Goal: Transaction & Acquisition: Purchase product/service

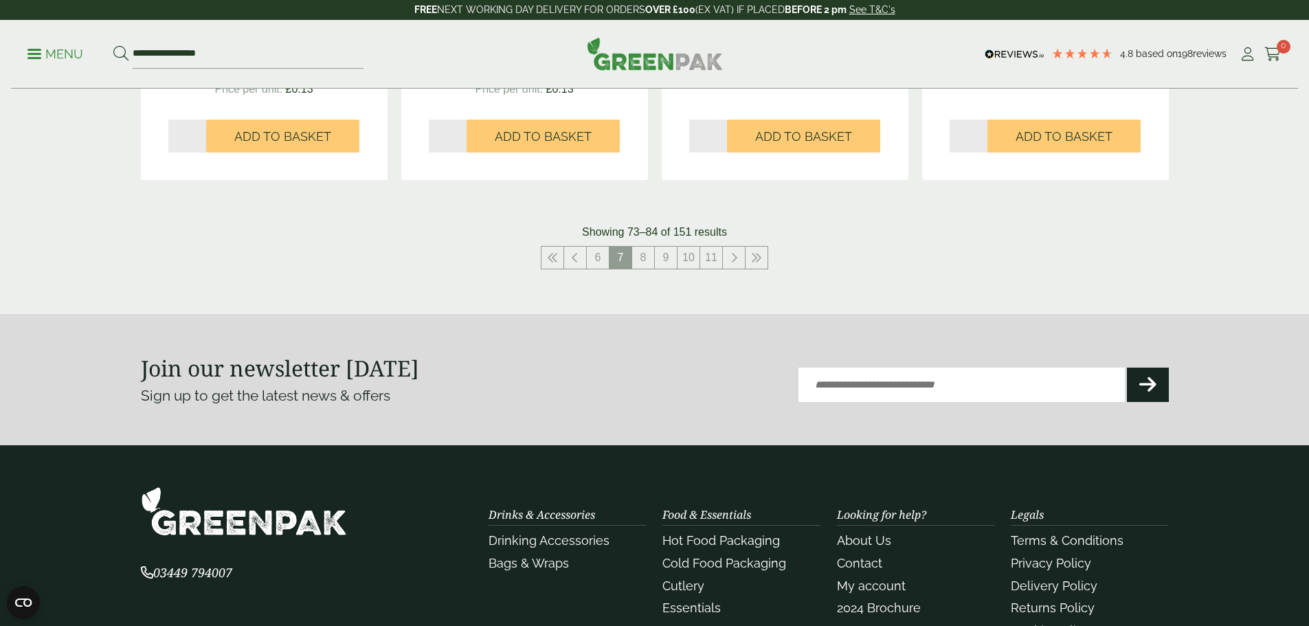
scroll to position [1580, 0]
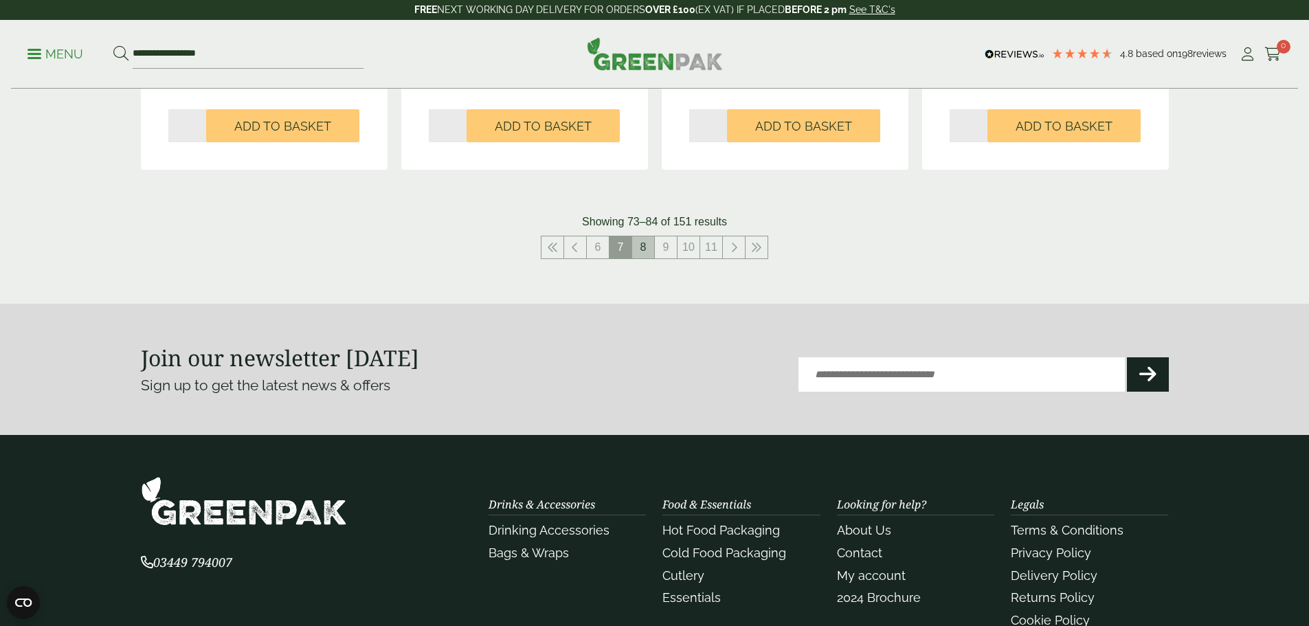
click at [649, 249] on link "8" at bounding box center [643, 247] width 22 height 22
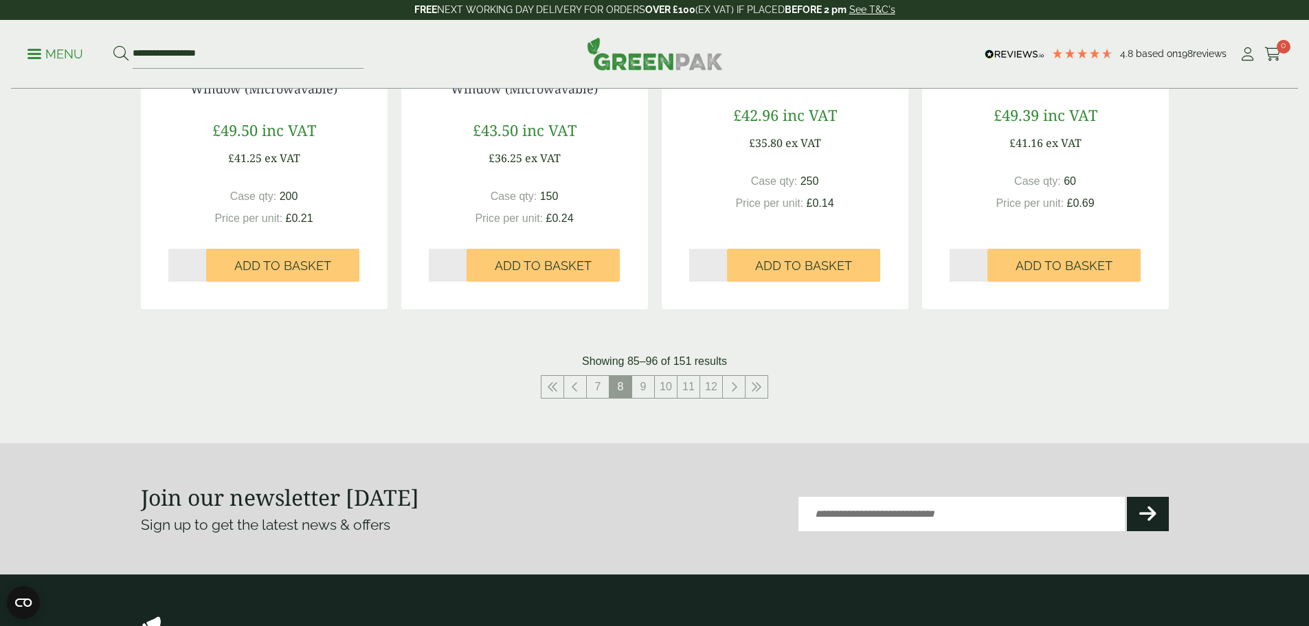
scroll to position [1443, 0]
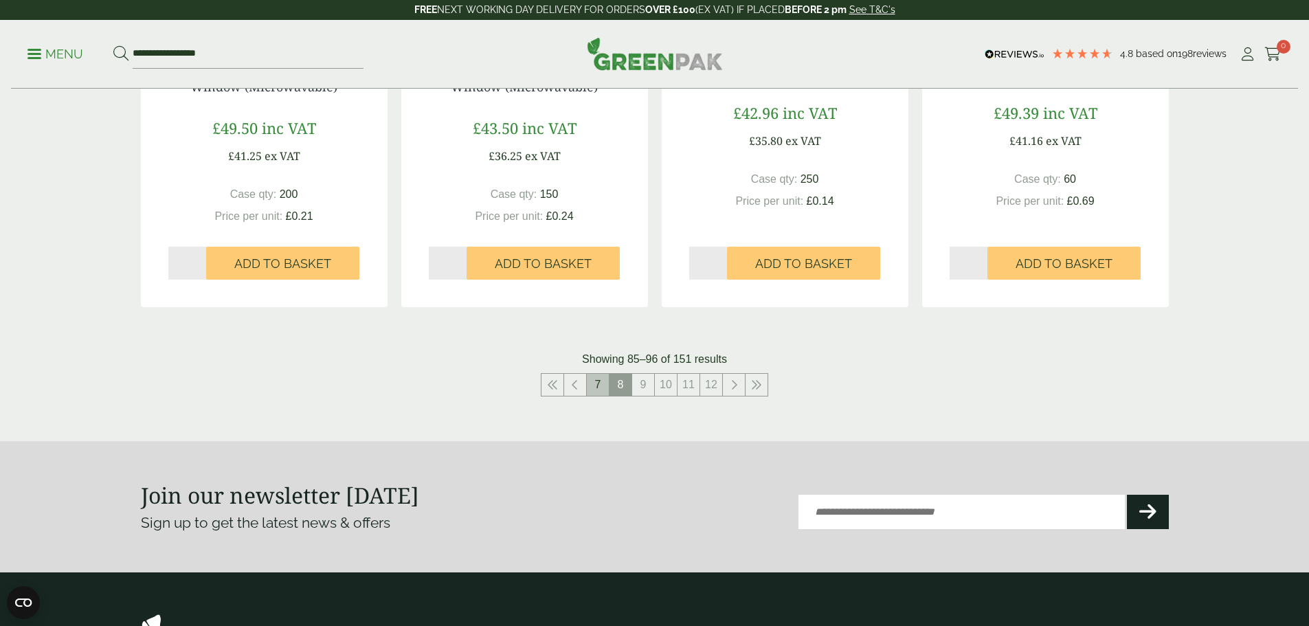
click at [597, 387] on link "7" at bounding box center [598, 385] width 22 height 22
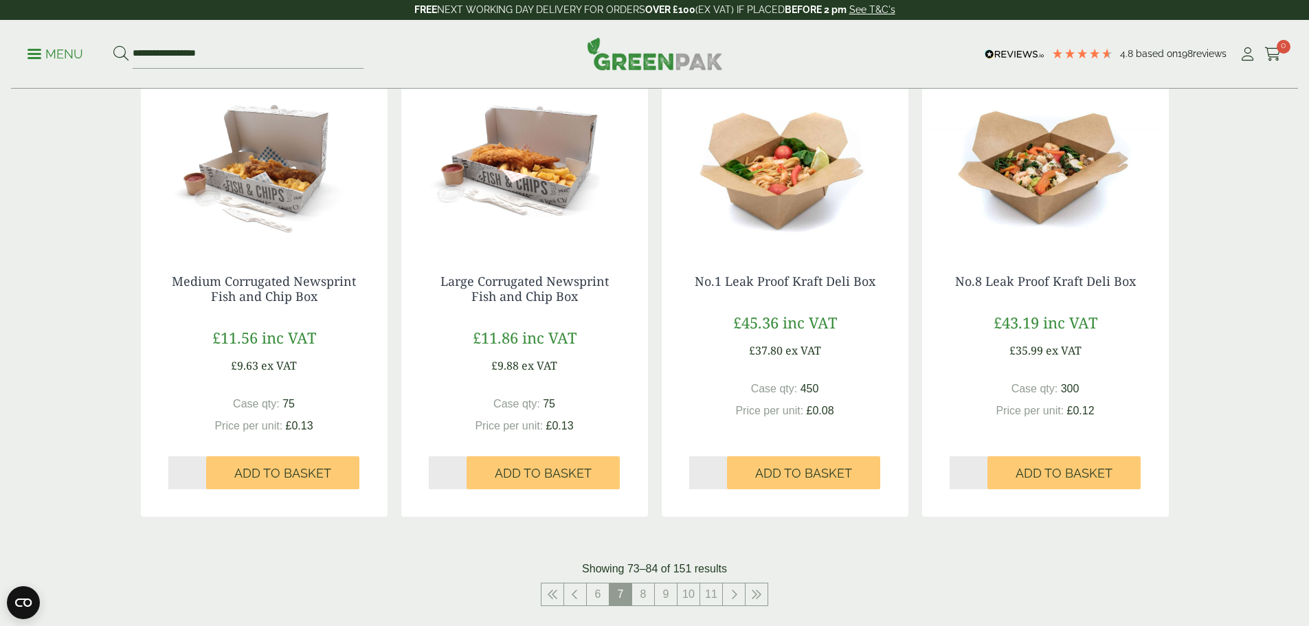
scroll to position [1237, 0]
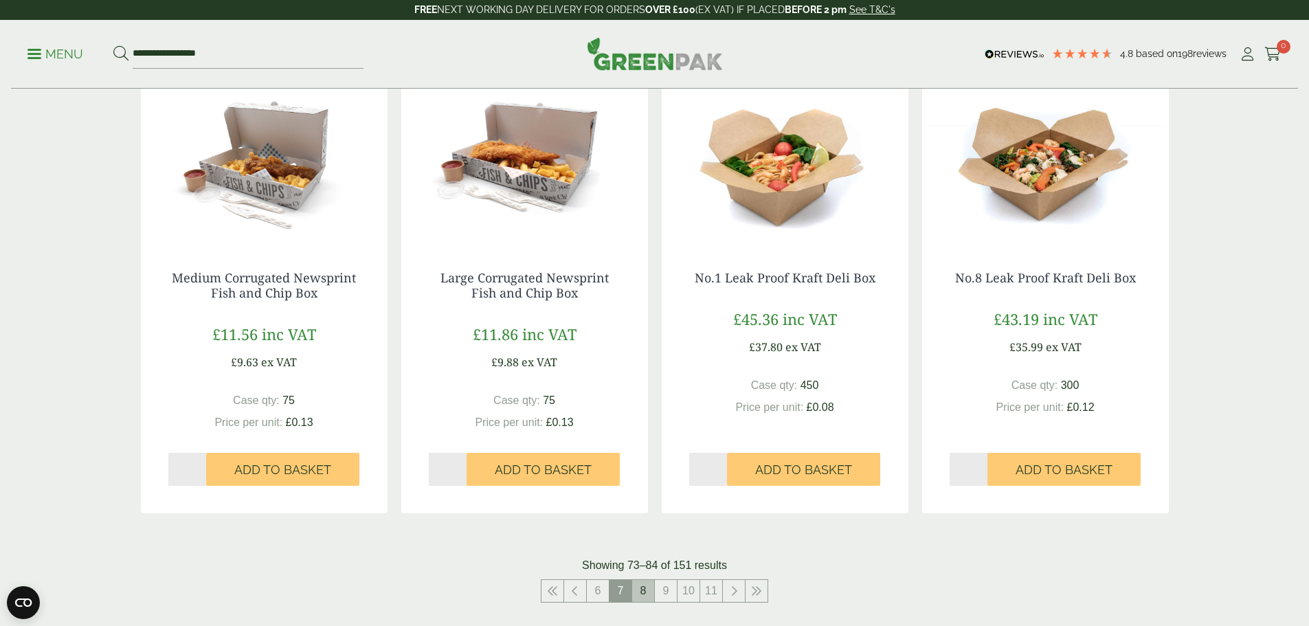
click at [644, 594] on link "8" at bounding box center [643, 591] width 22 height 22
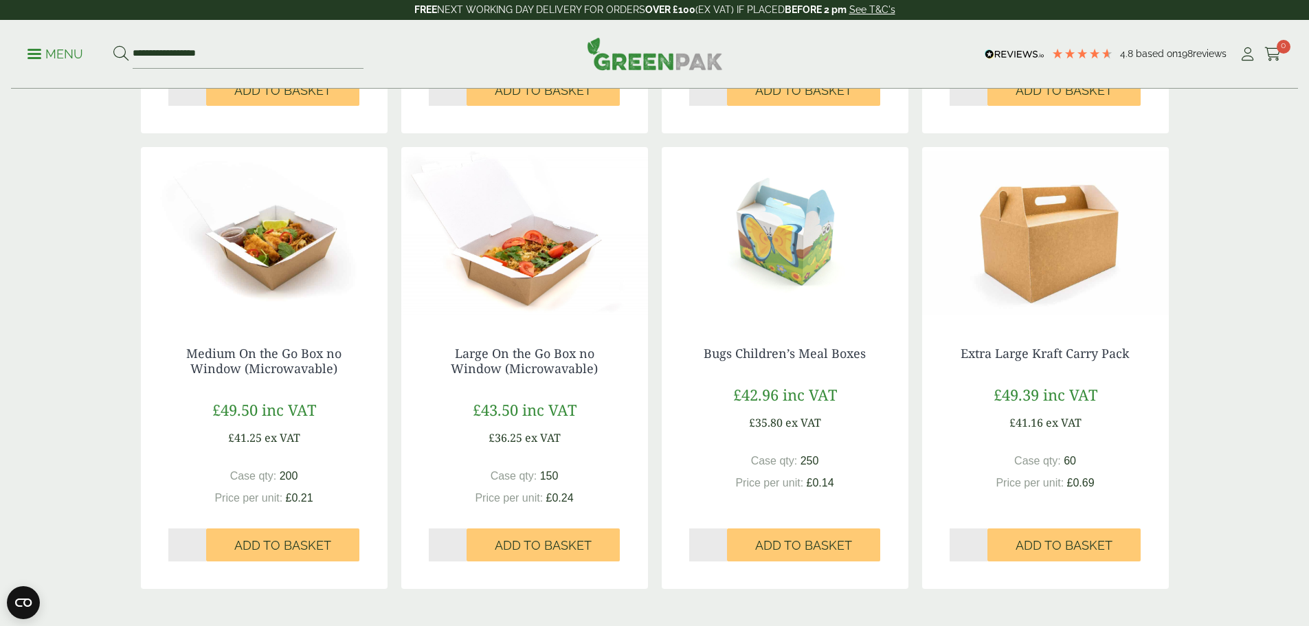
scroll to position [1374, 0]
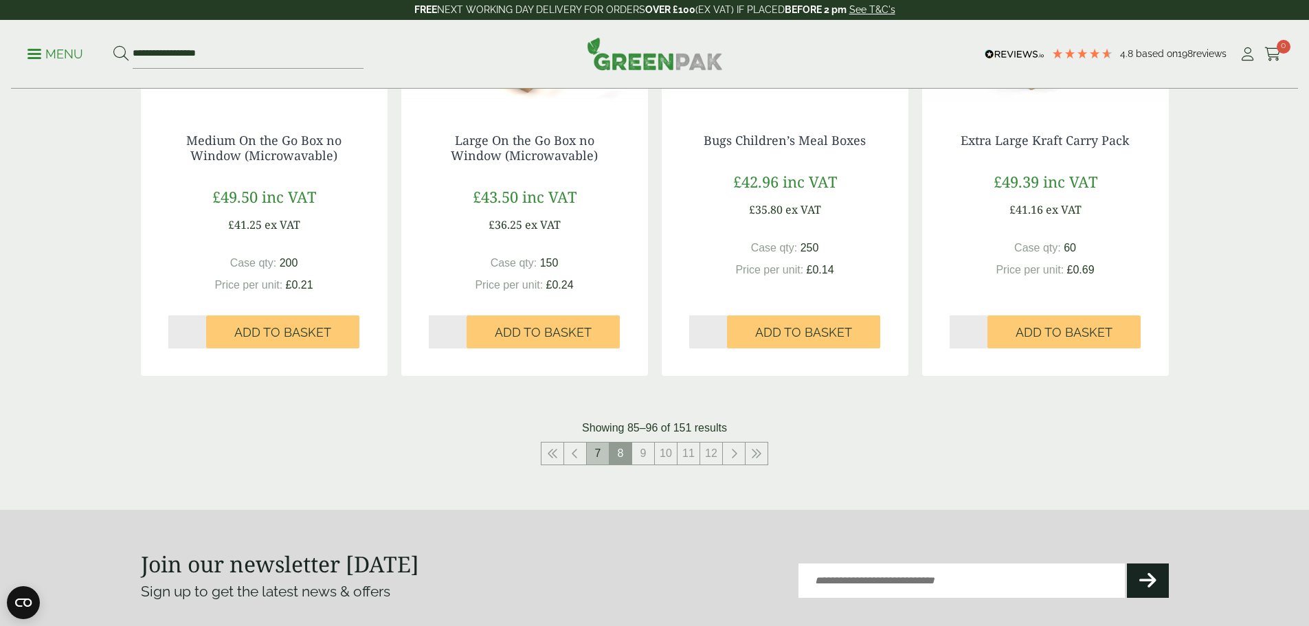
click at [594, 449] on link "7" at bounding box center [598, 454] width 22 height 22
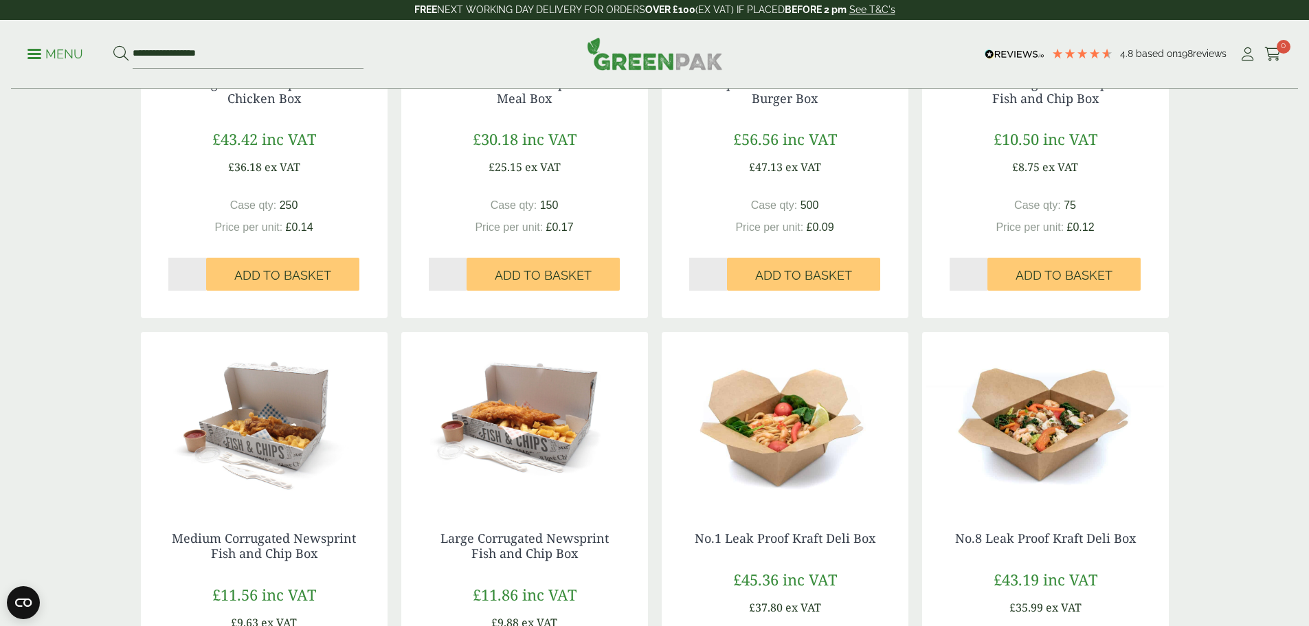
scroll to position [1099, 0]
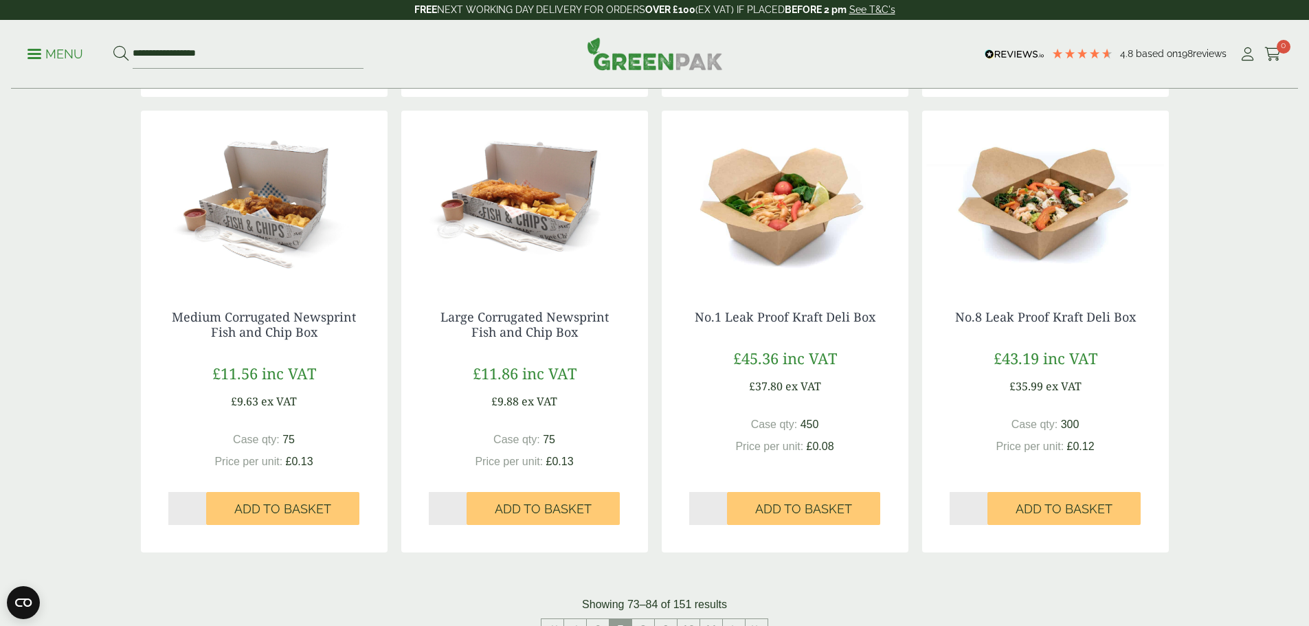
scroll to position [1306, 0]
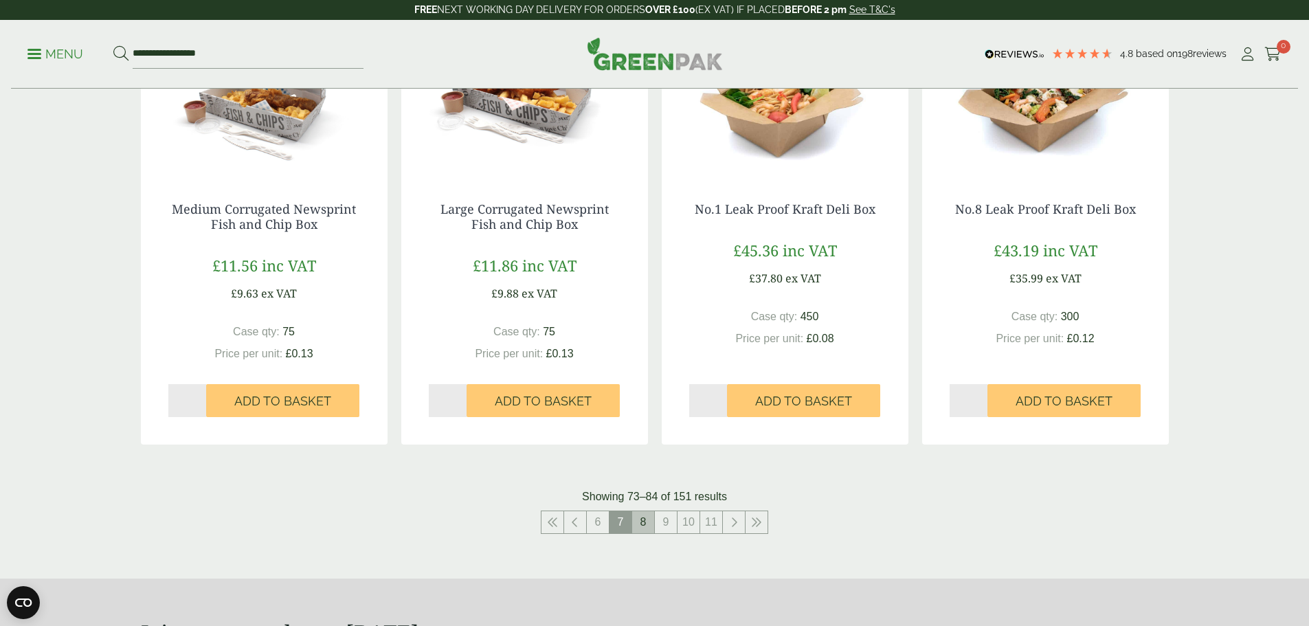
click at [642, 530] on link "8" at bounding box center [643, 522] width 22 height 22
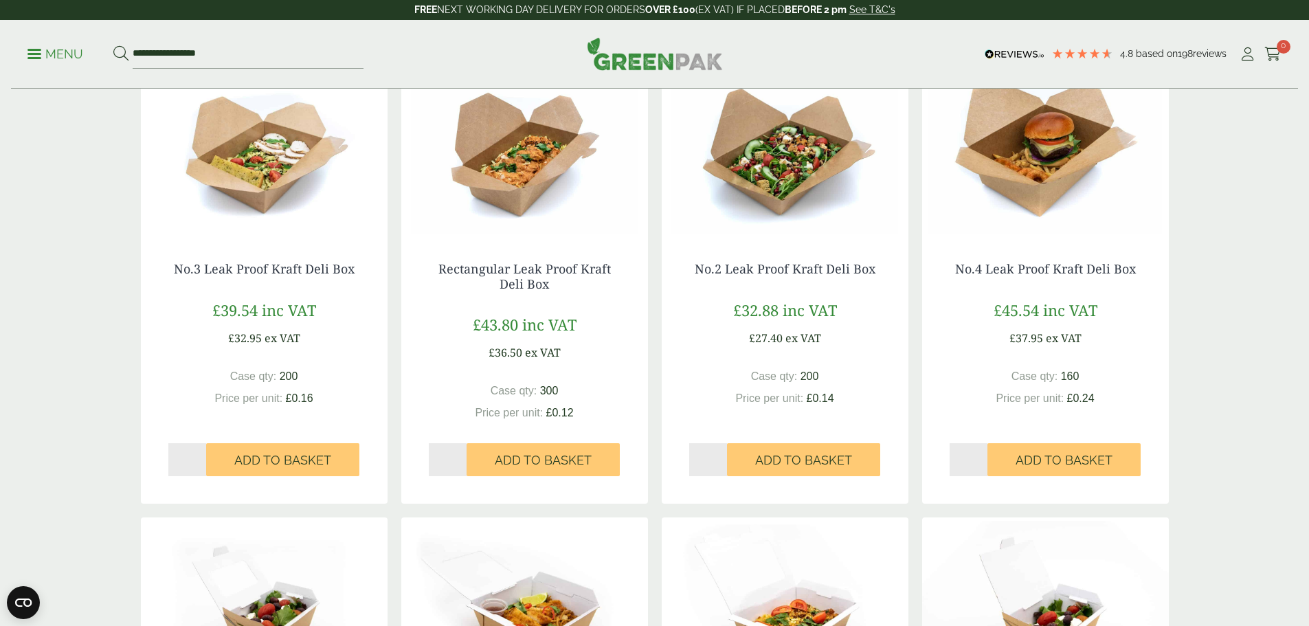
scroll to position [275, 0]
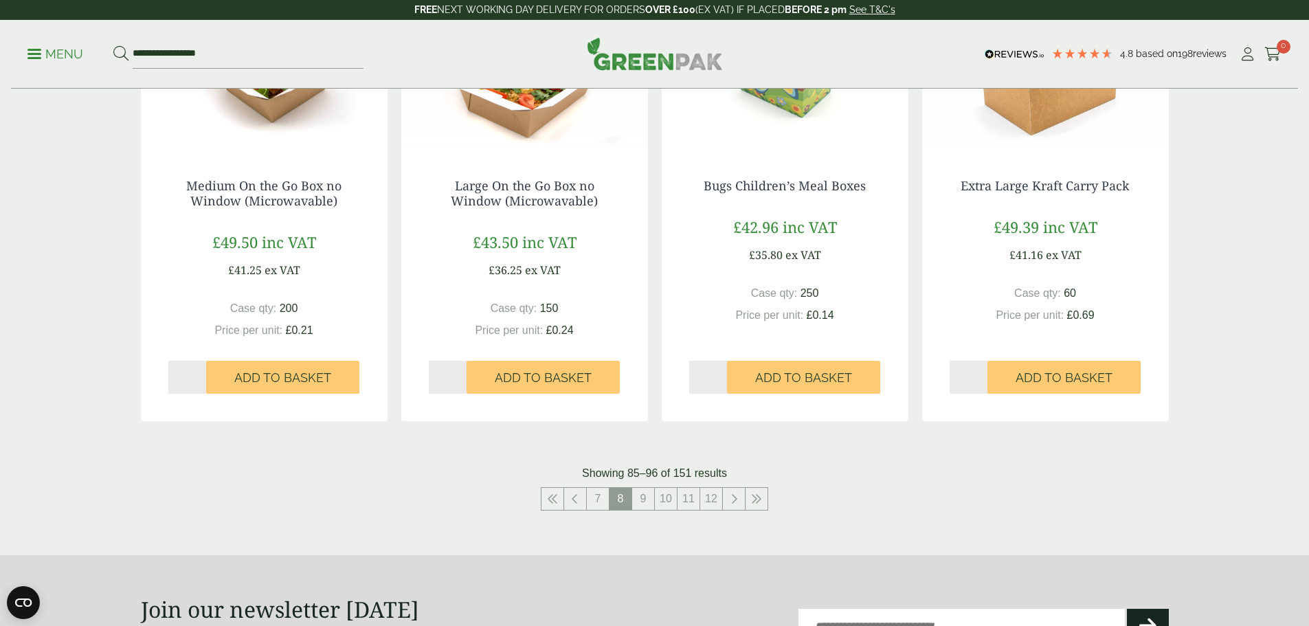
scroll to position [1374, 0]
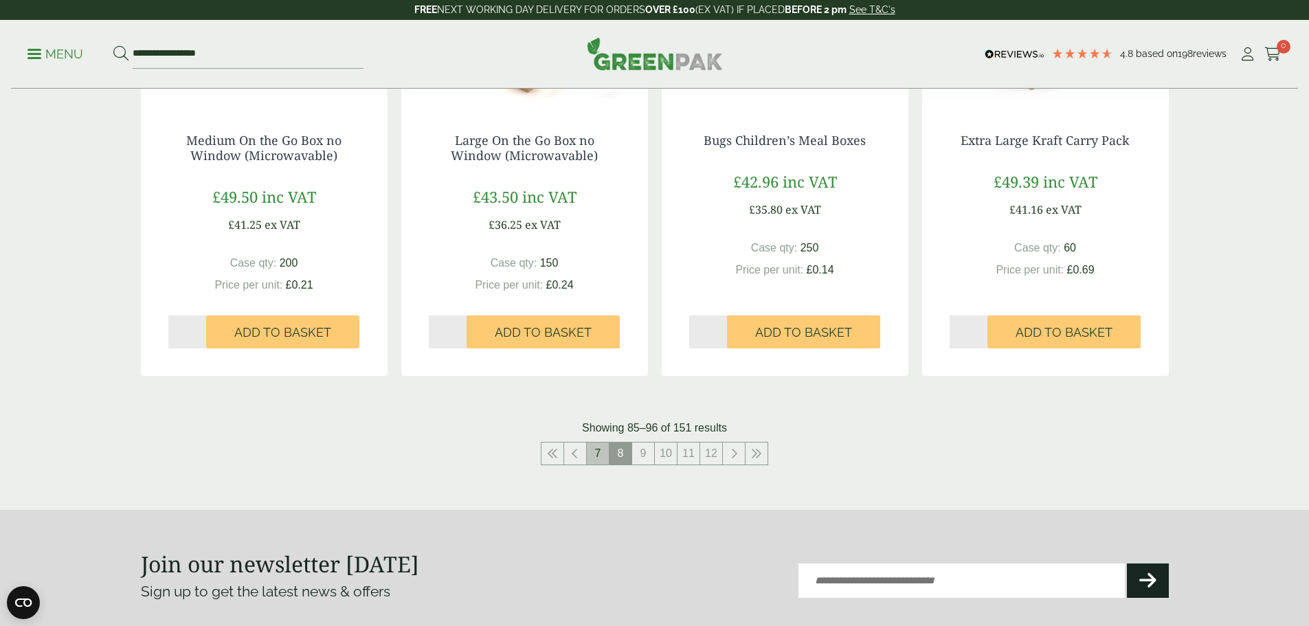
click at [603, 456] on link "7" at bounding box center [598, 454] width 22 height 22
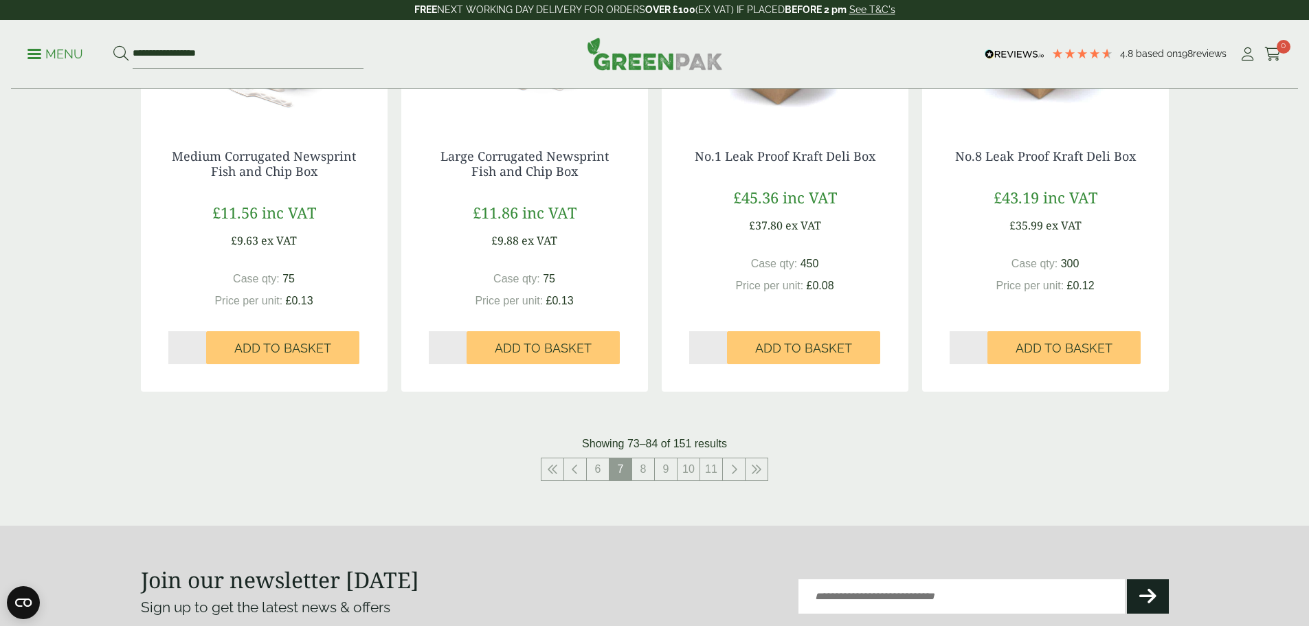
scroll to position [1374, 0]
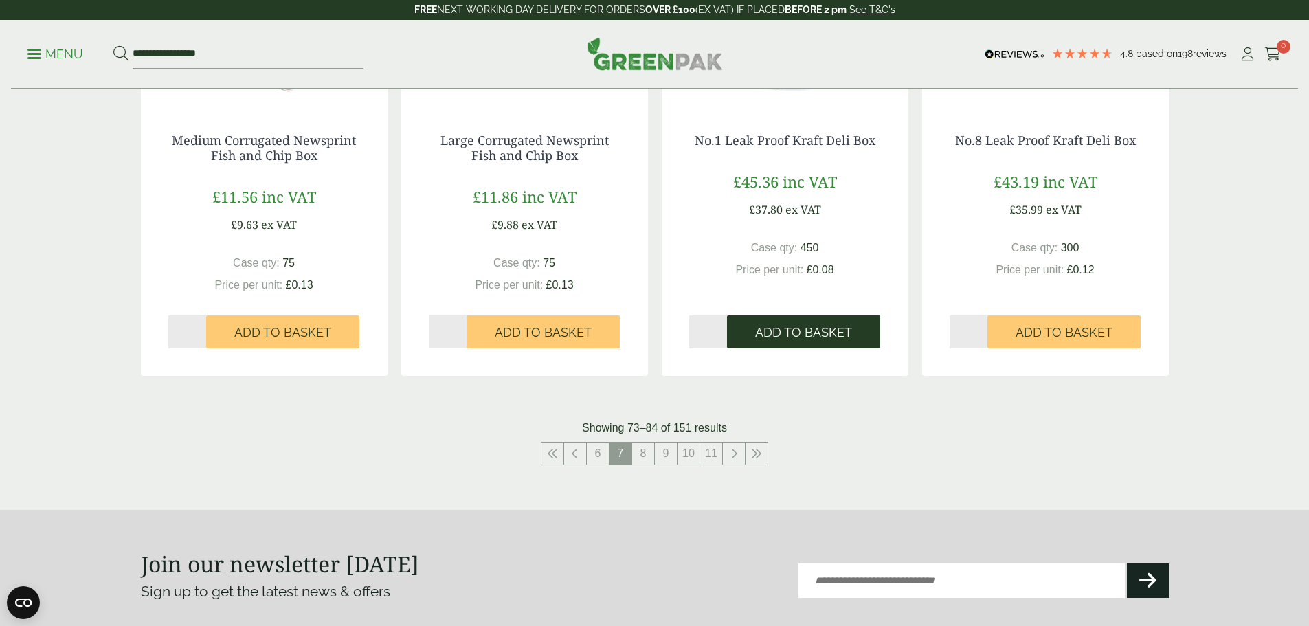
click at [796, 337] on span "Add to Basket" at bounding box center [803, 332] width 97 height 15
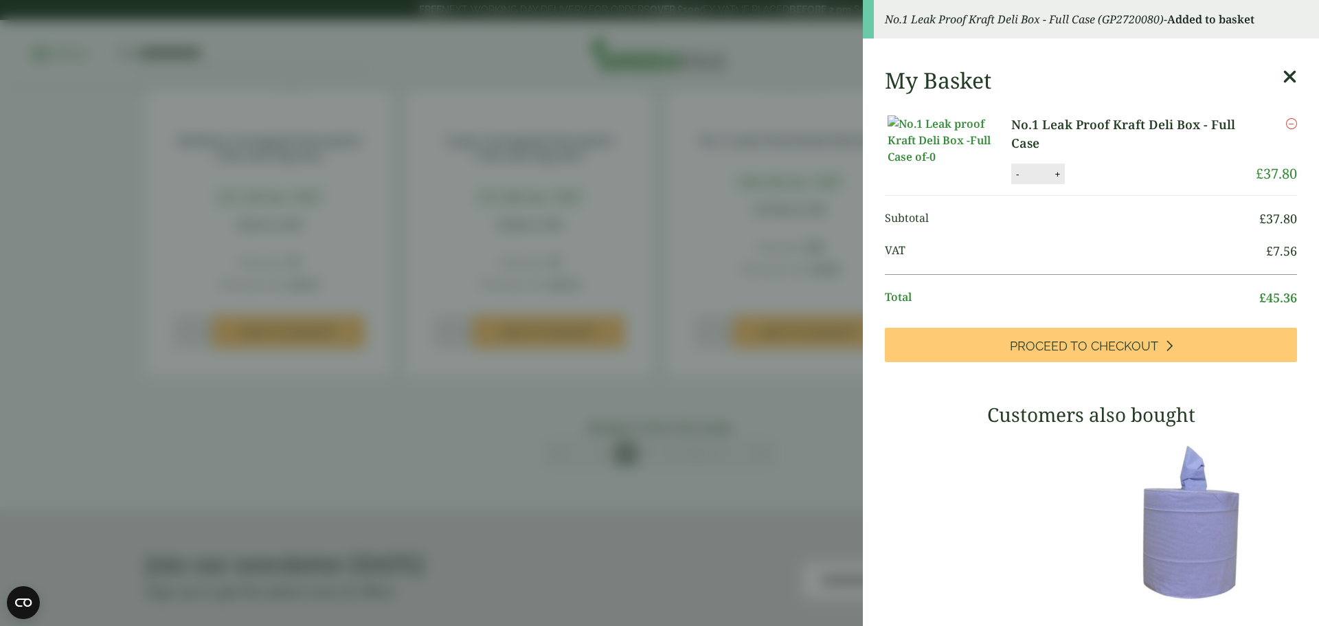
click at [837, 492] on aside "No.1 Leak Proof Kraft Deli Box - Full Case (GP2720080) - Added to basket My Bas…" at bounding box center [659, 313] width 1319 height 626
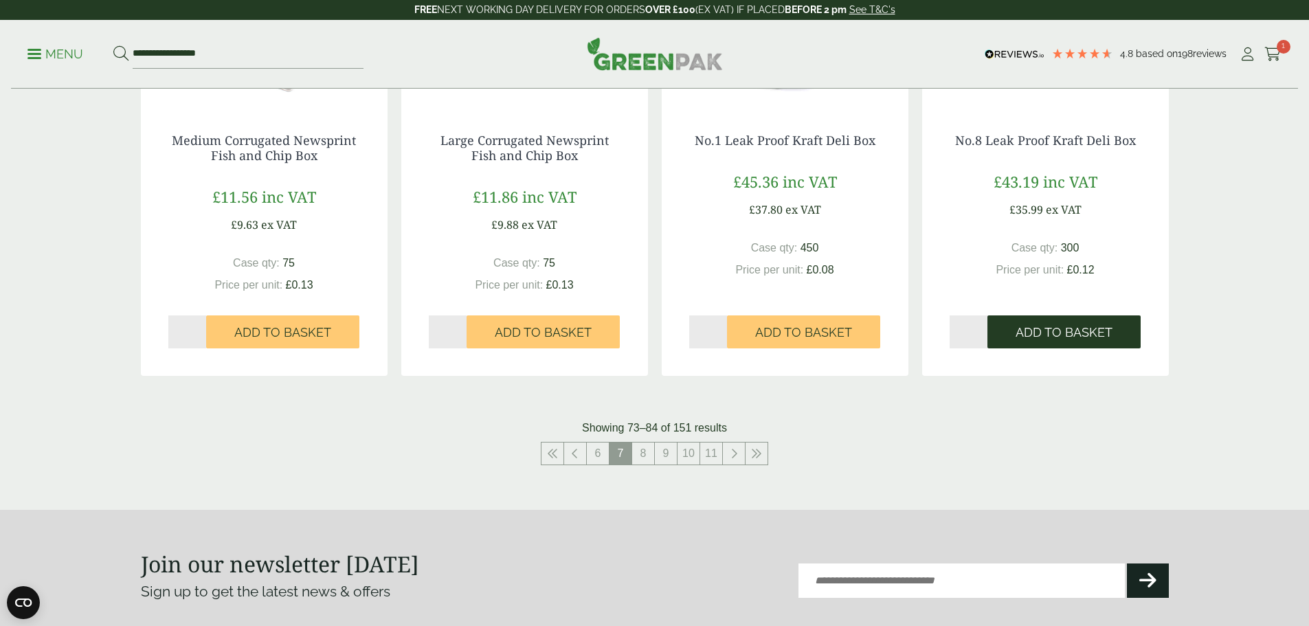
click at [1027, 339] on span "Add to Basket" at bounding box center [1064, 332] width 97 height 15
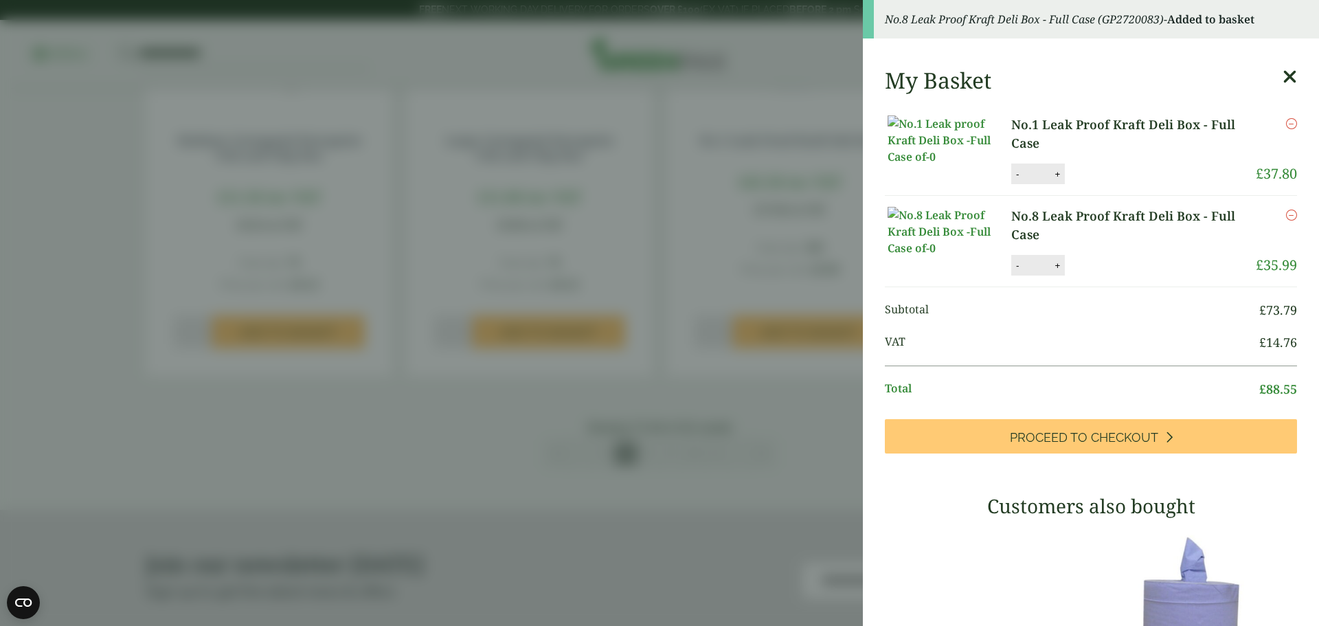
click at [807, 475] on aside "No.8 Leak Proof Kraft Deli Box - Full Case (GP2720083) - Added to basket My Bas…" at bounding box center [659, 313] width 1319 height 626
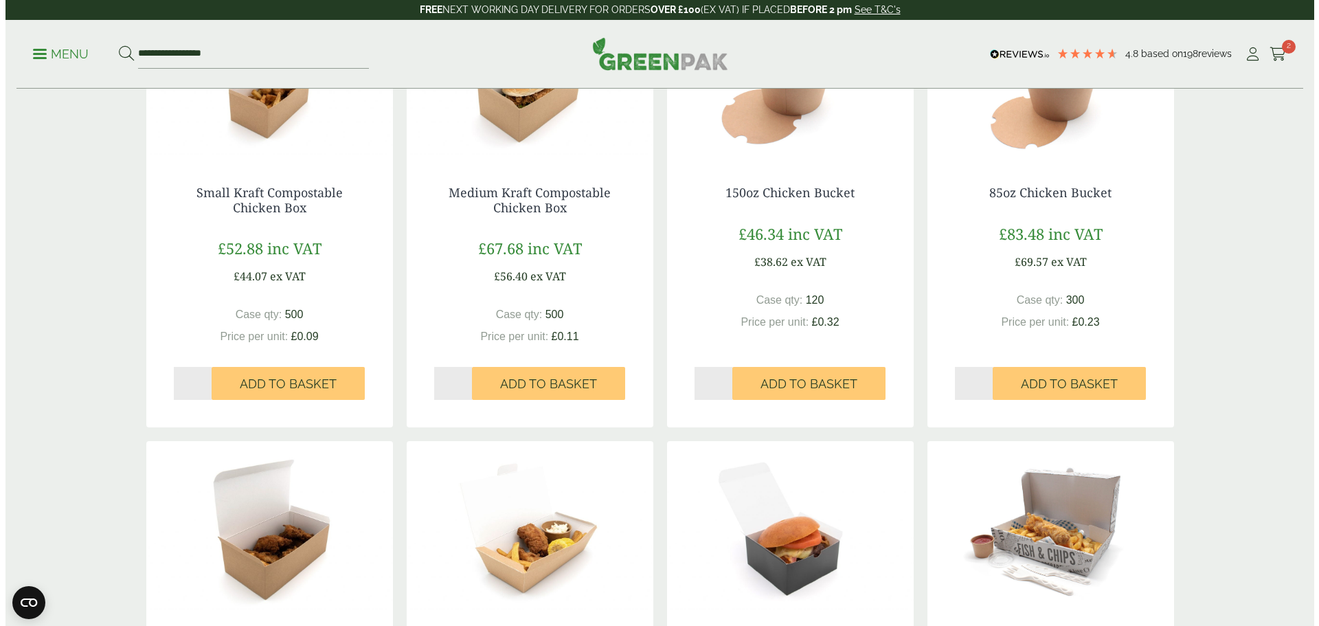
scroll to position [0, 0]
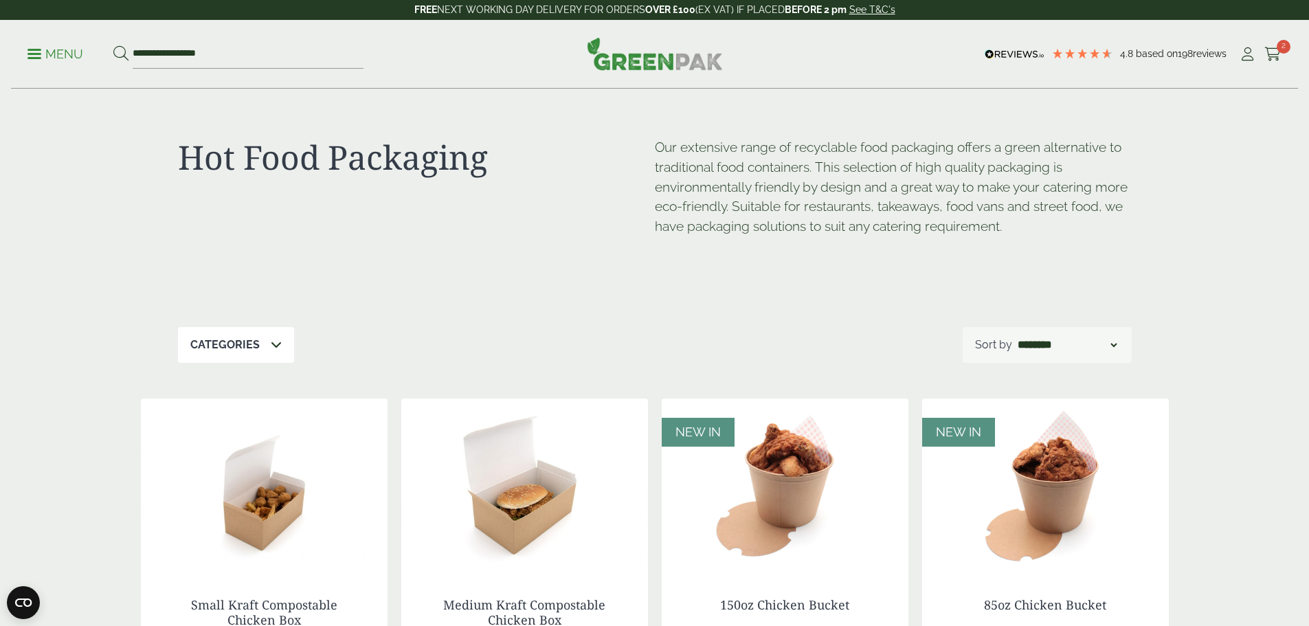
click at [807, 67] on div "**********" at bounding box center [654, 54] width 1287 height 69
click at [38, 49] on link "Menu" at bounding box center [55, 53] width 56 height 14
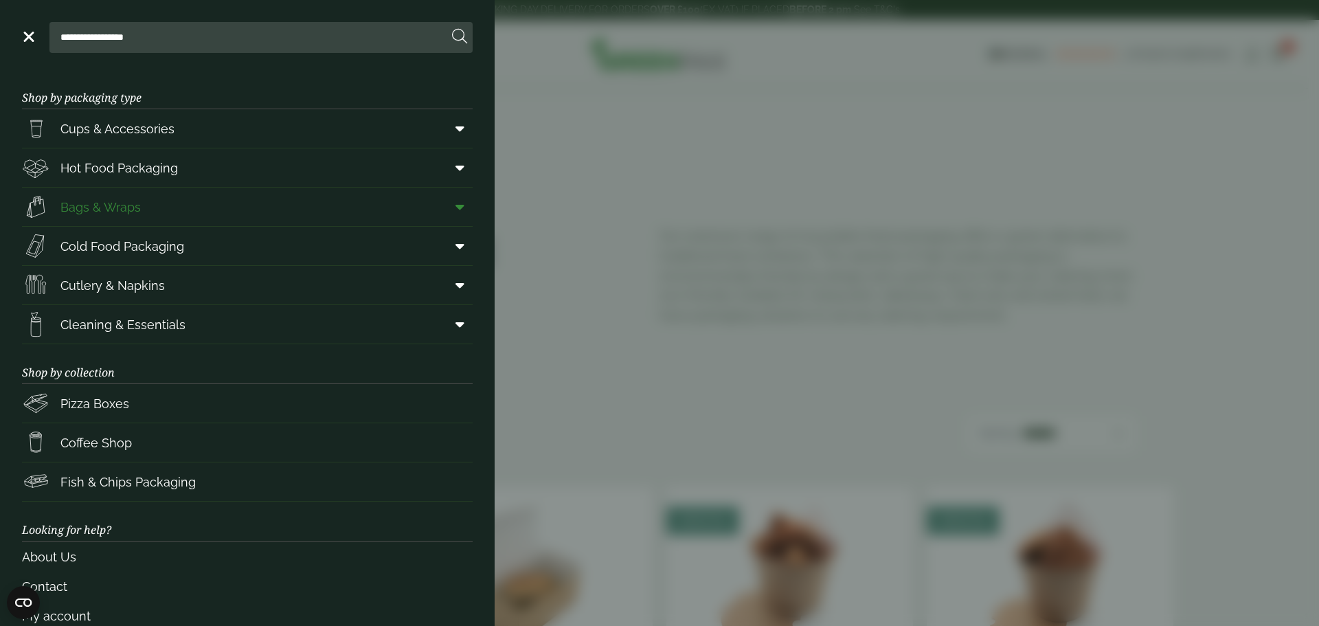
click at [140, 207] on span "Bags & Wraps" at bounding box center [100, 207] width 80 height 19
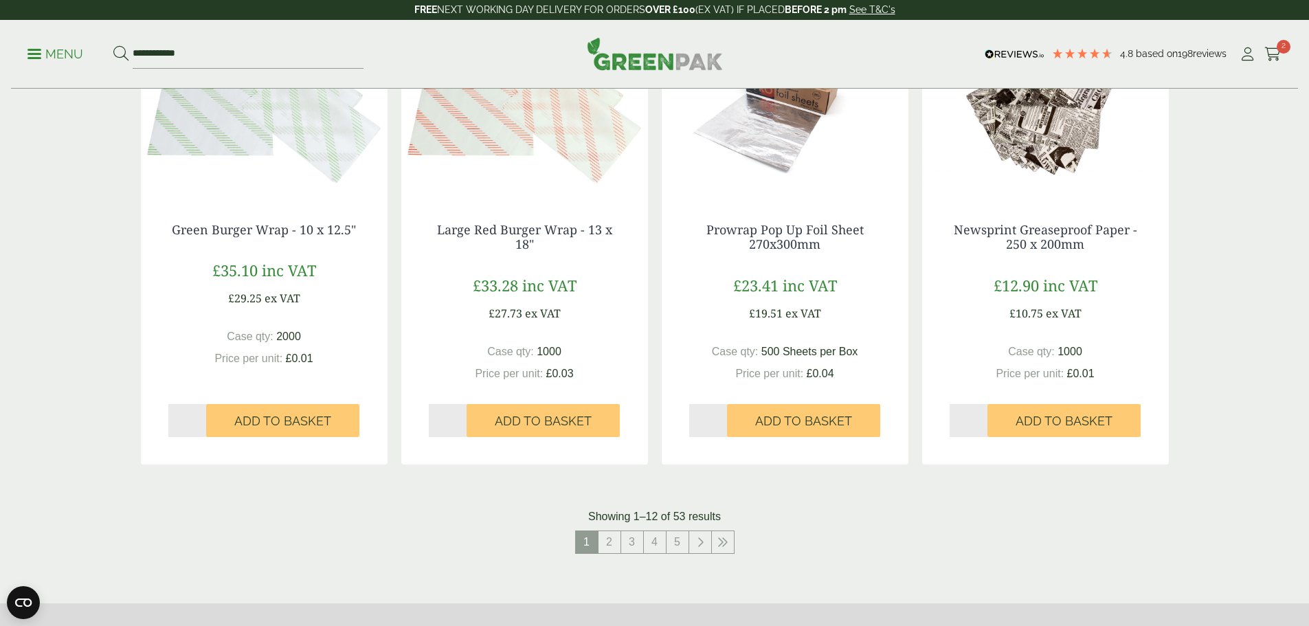
scroll to position [1306, 0]
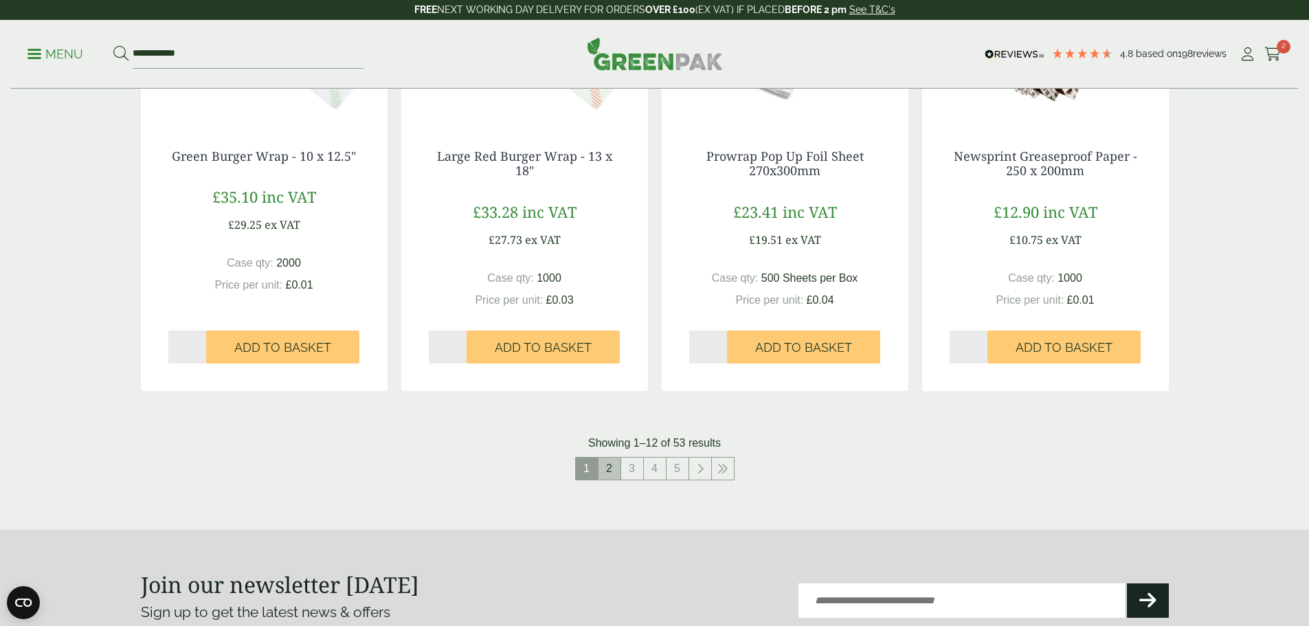
click at [612, 470] on link "2" at bounding box center [610, 469] width 22 height 22
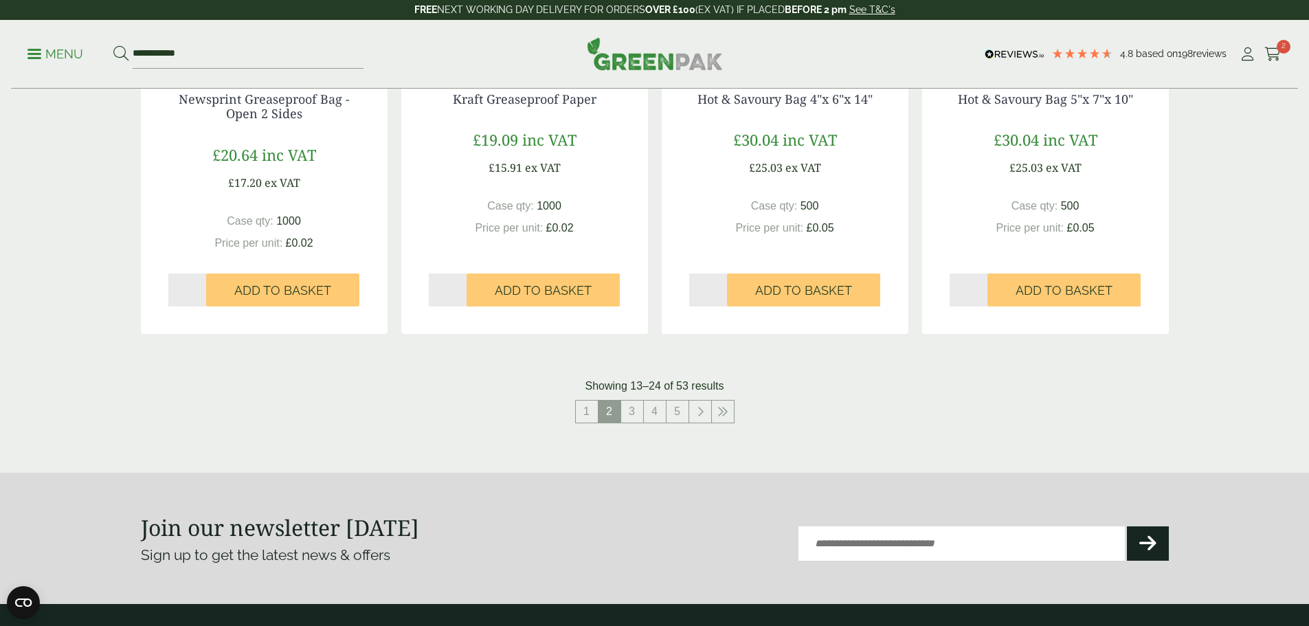
scroll to position [1374, 0]
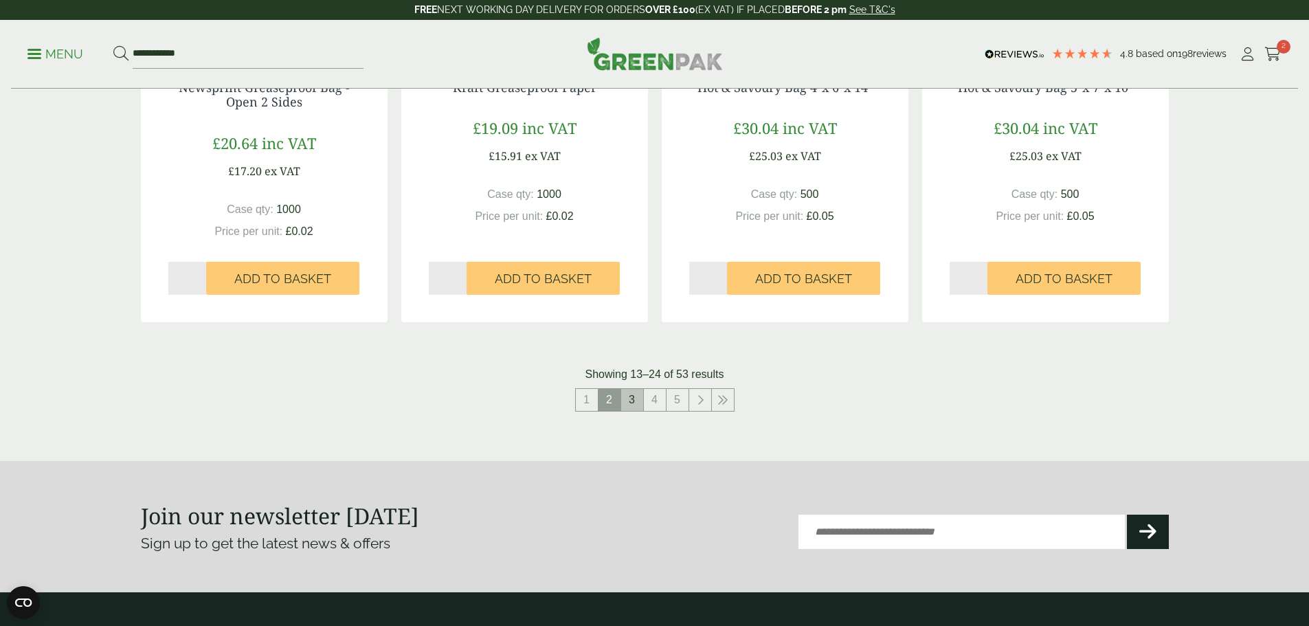
click at [634, 407] on link "3" at bounding box center [632, 400] width 22 height 22
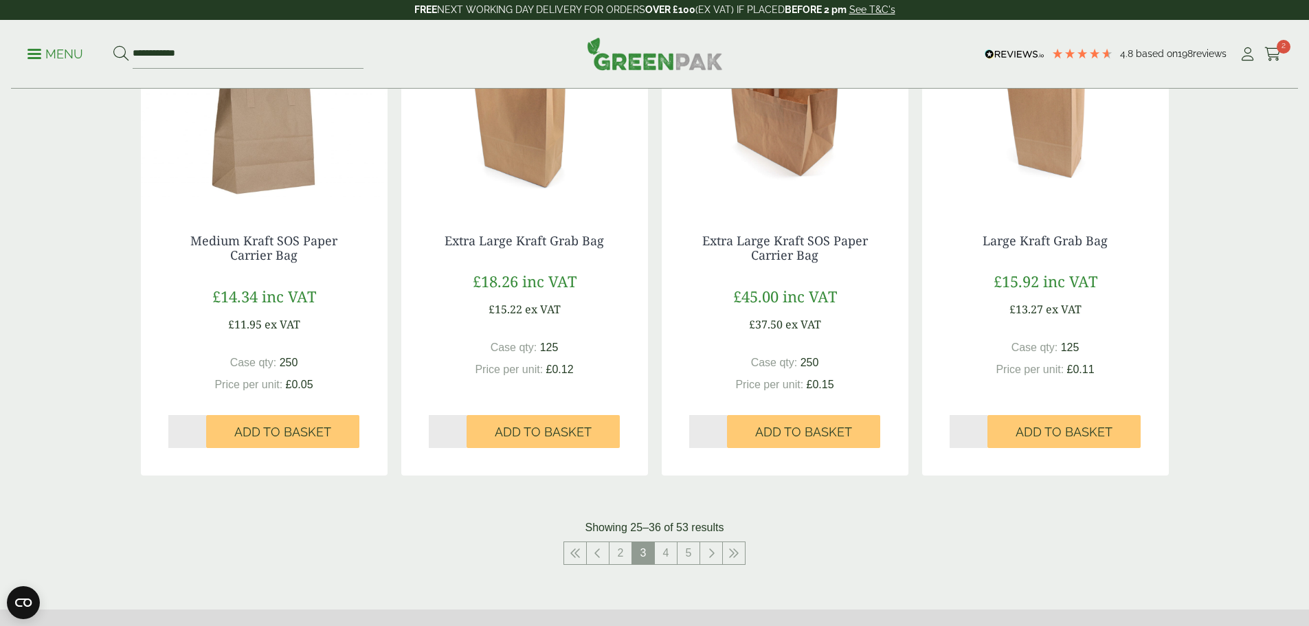
scroll to position [1099, 0]
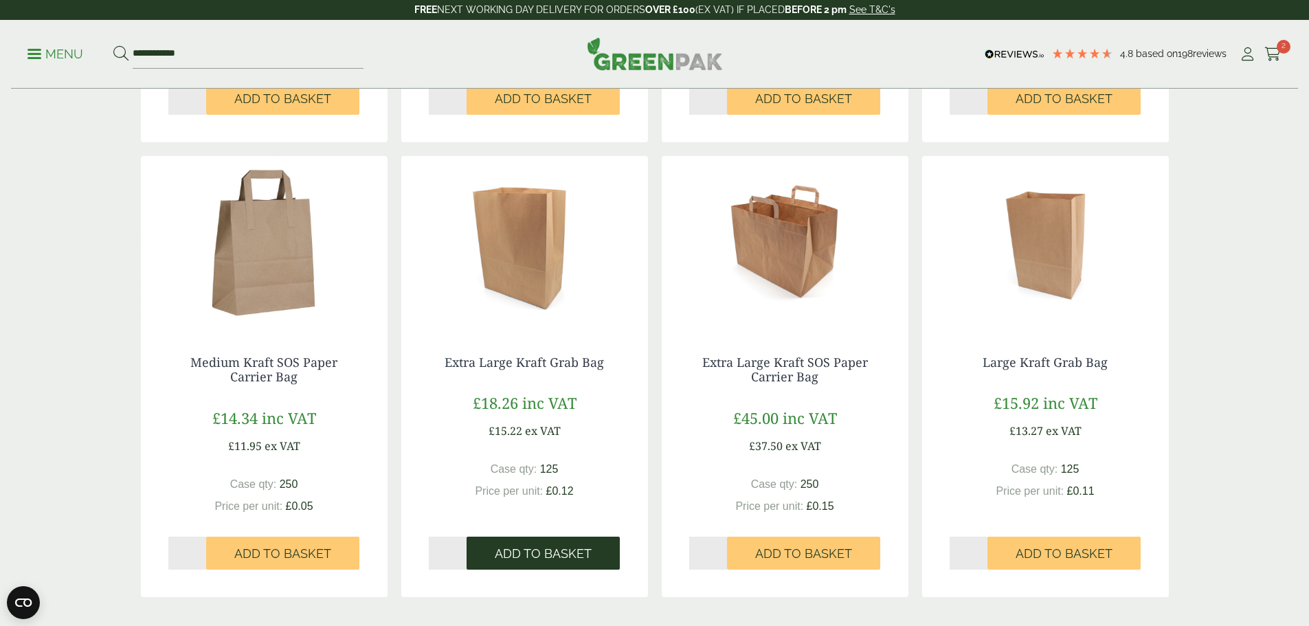
click at [555, 558] on span "Add to Basket" at bounding box center [543, 553] width 97 height 15
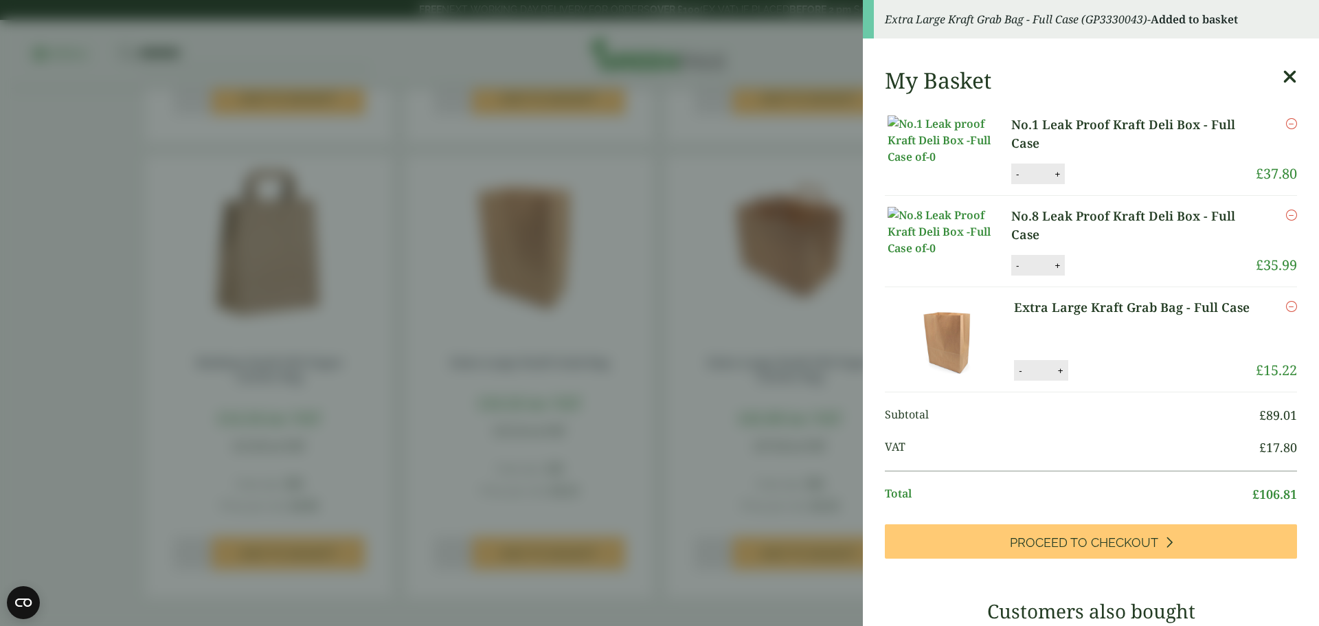
click at [69, 204] on aside "Extra Large Kraft Grab Bag - Full Case (GP3330043) - Added to basket My Basket …" at bounding box center [659, 313] width 1319 height 626
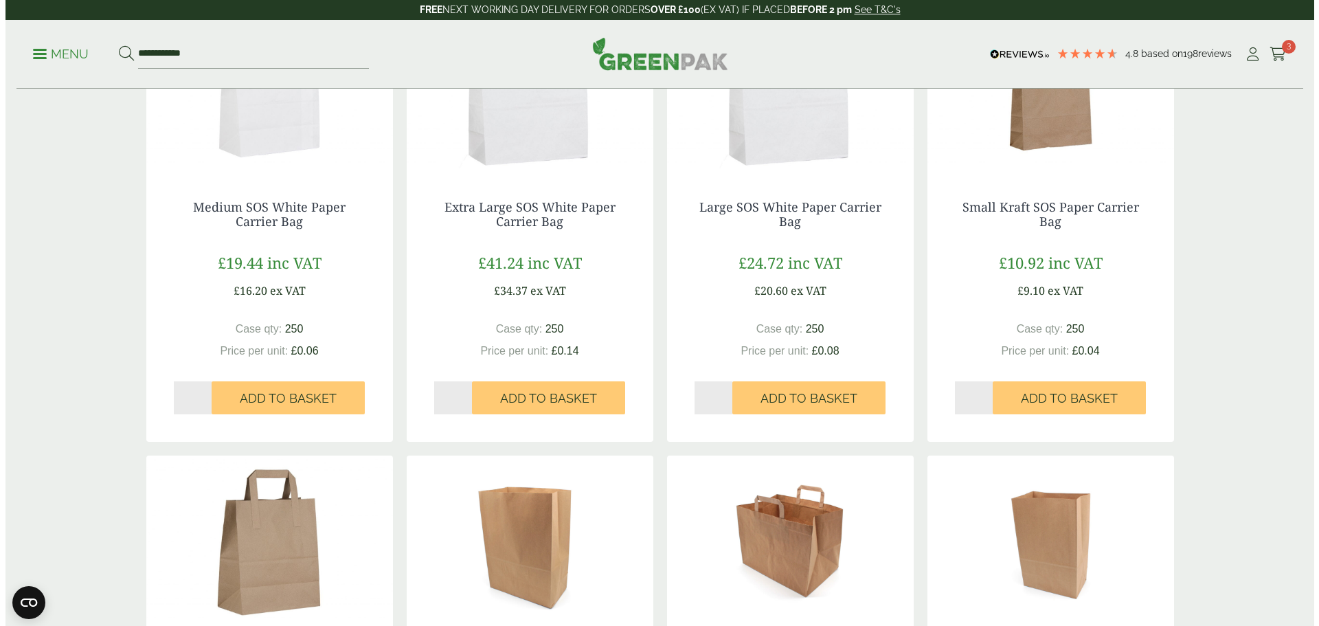
scroll to position [756, 0]
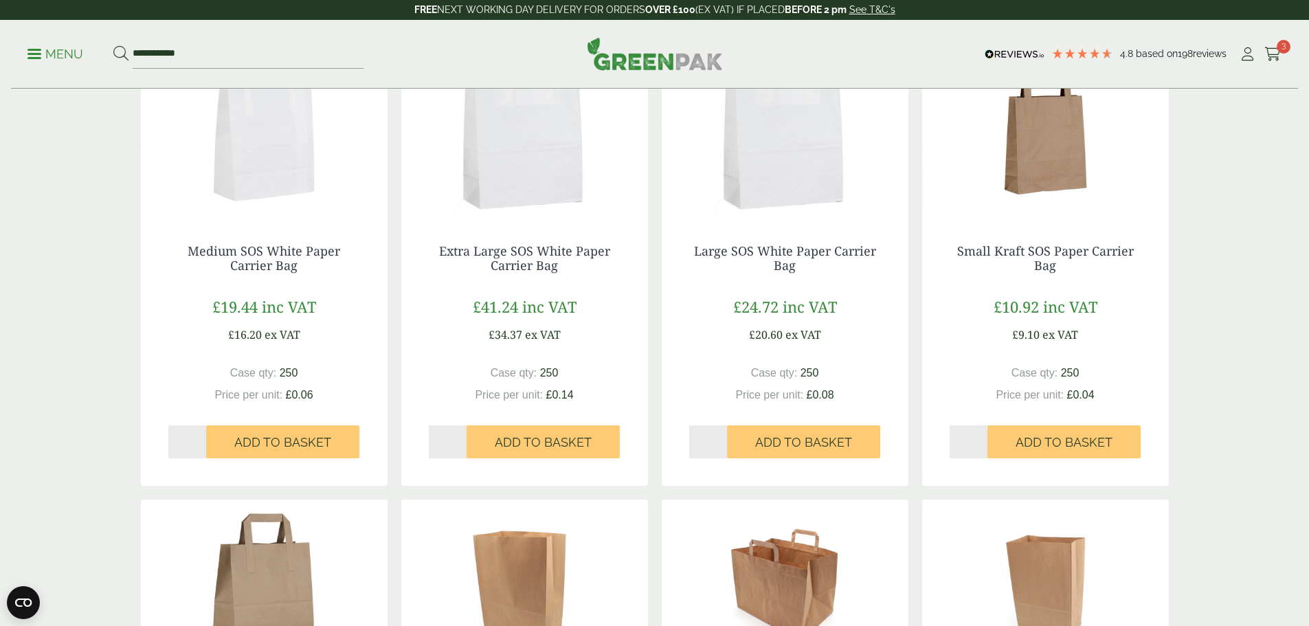
click at [58, 57] on p "Menu" at bounding box center [55, 54] width 56 height 16
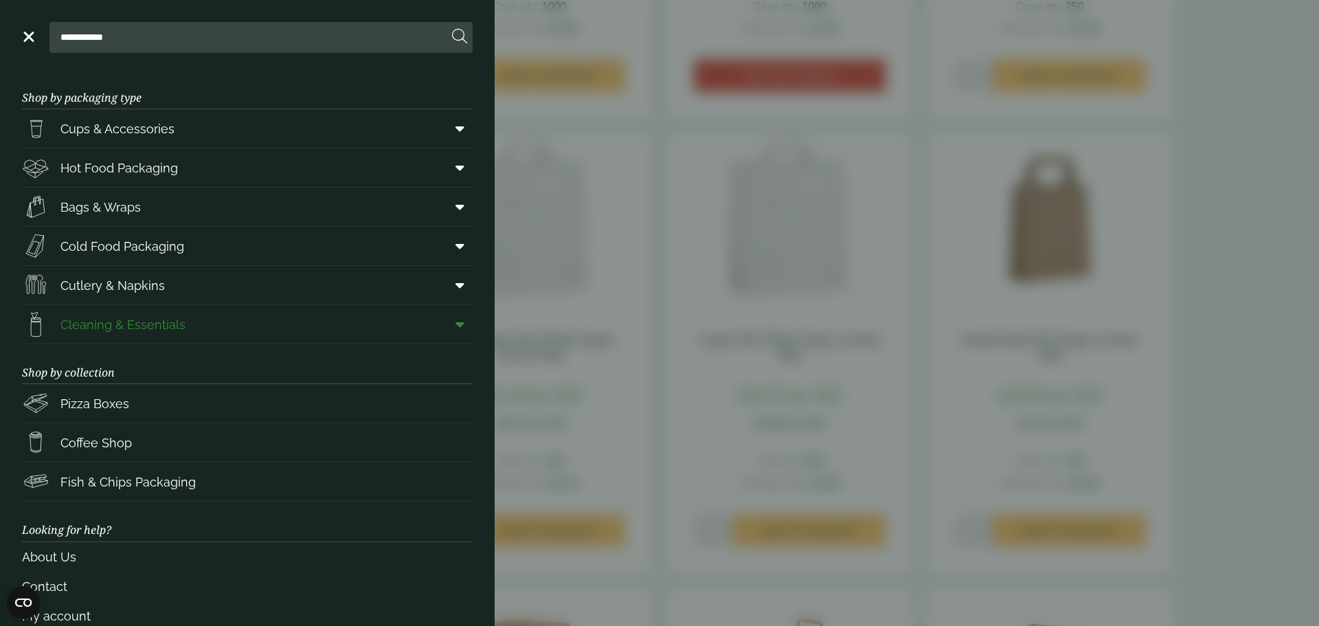
click at [179, 331] on span "Cleaning & Essentials" at bounding box center [122, 324] width 125 height 19
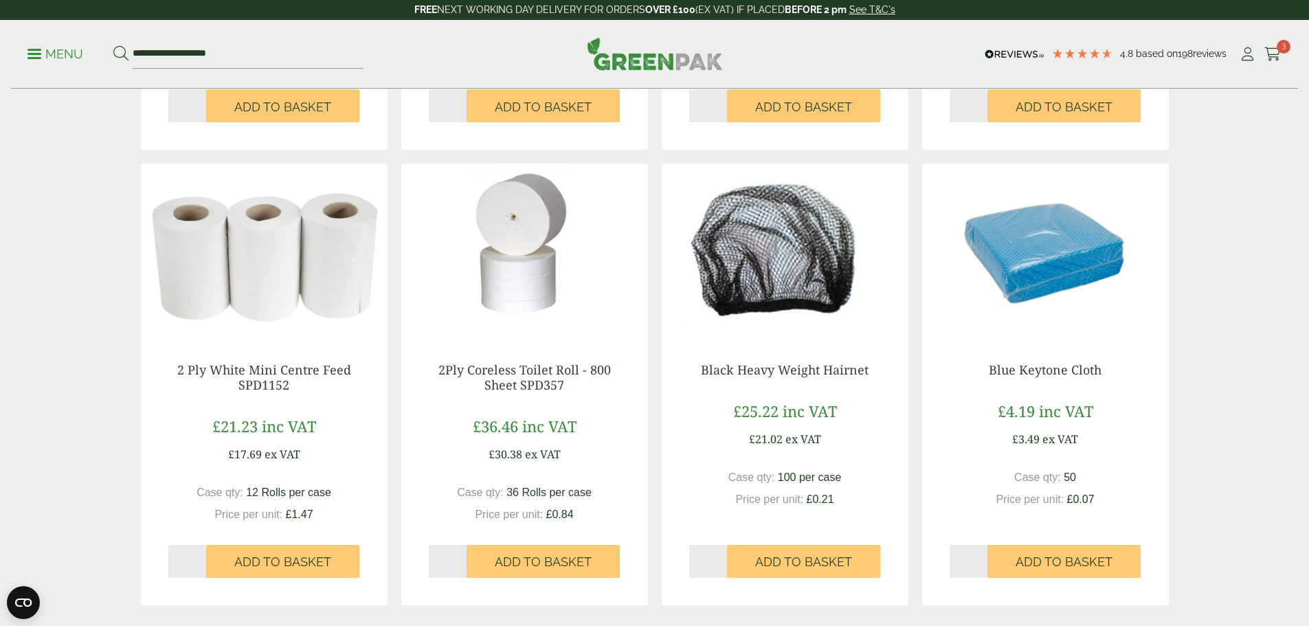
scroll to position [1306, 0]
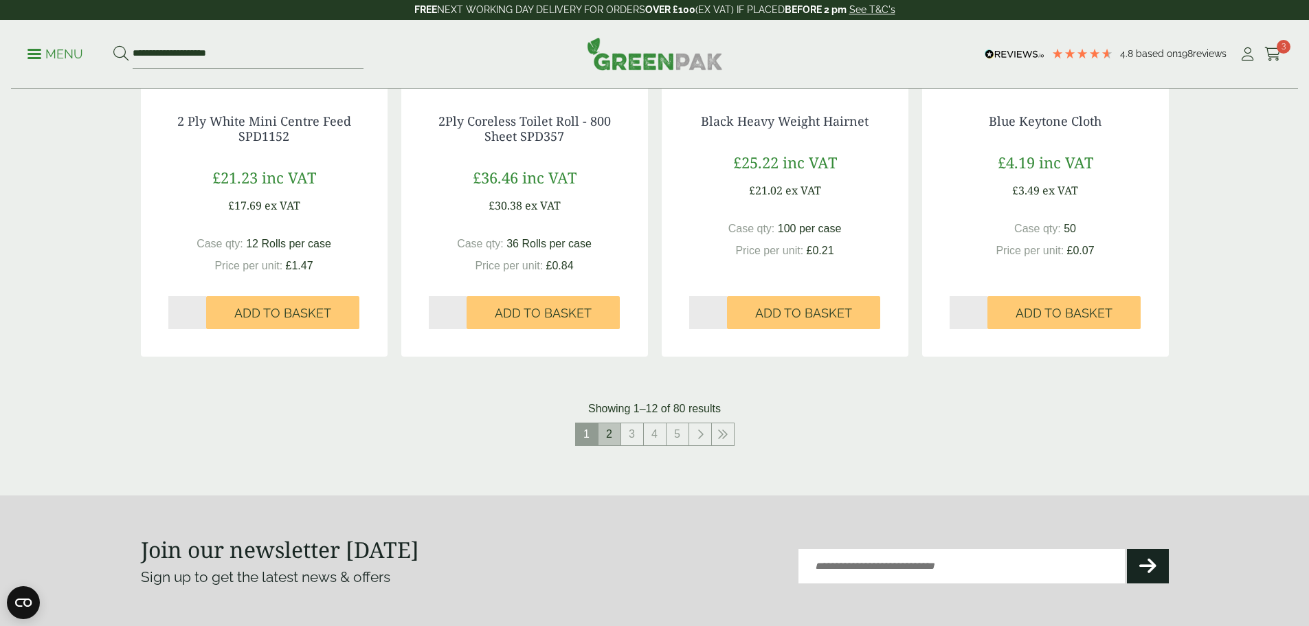
click at [613, 439] on link "2" at bounding box center [610, 434] width 22 height 22
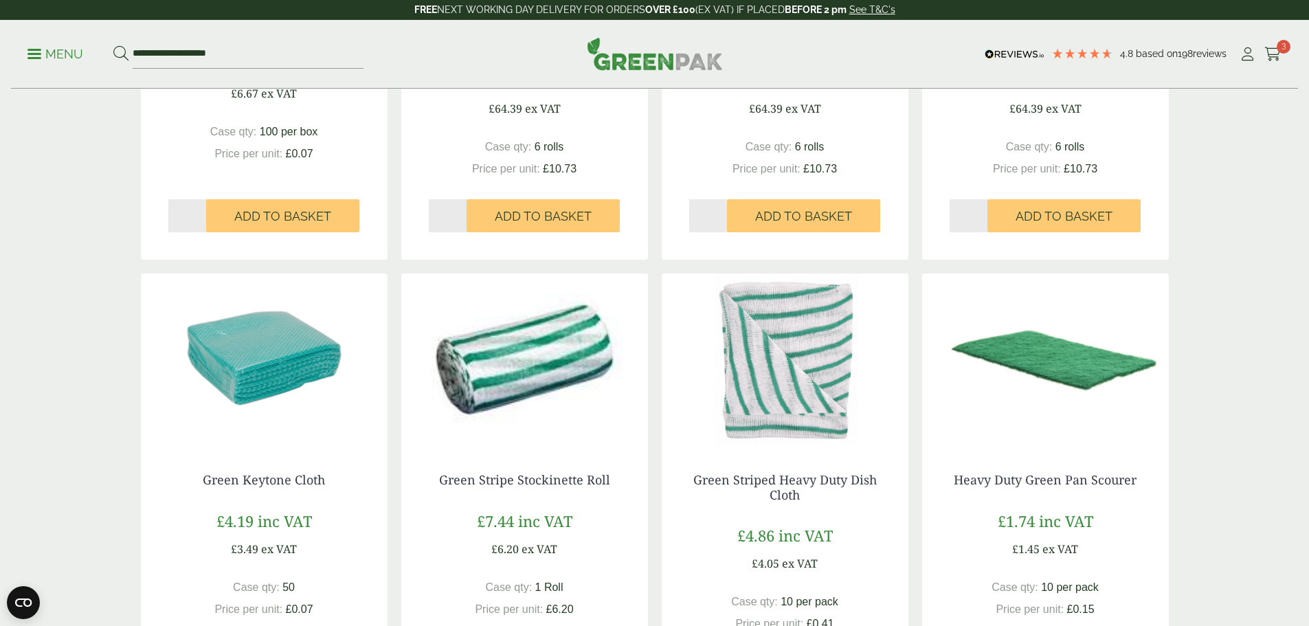
scroll to position [1237, 0]
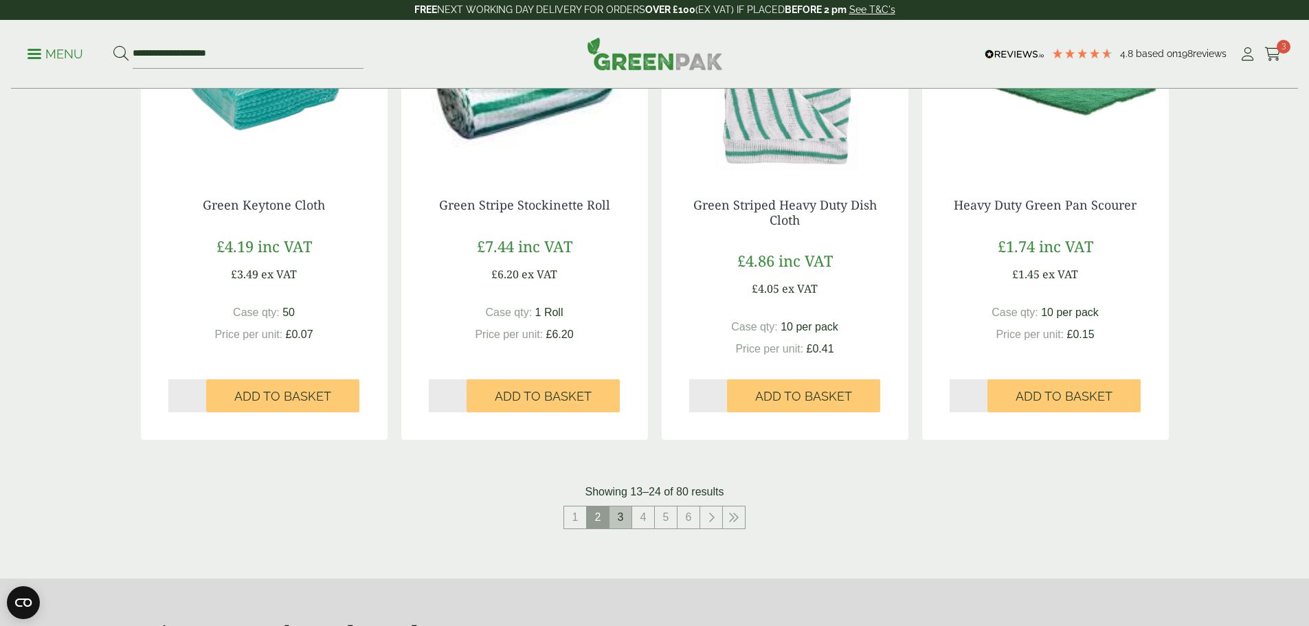
click at [629, 524] on link "3" at bounding box center [620, 517] width 22 height 22
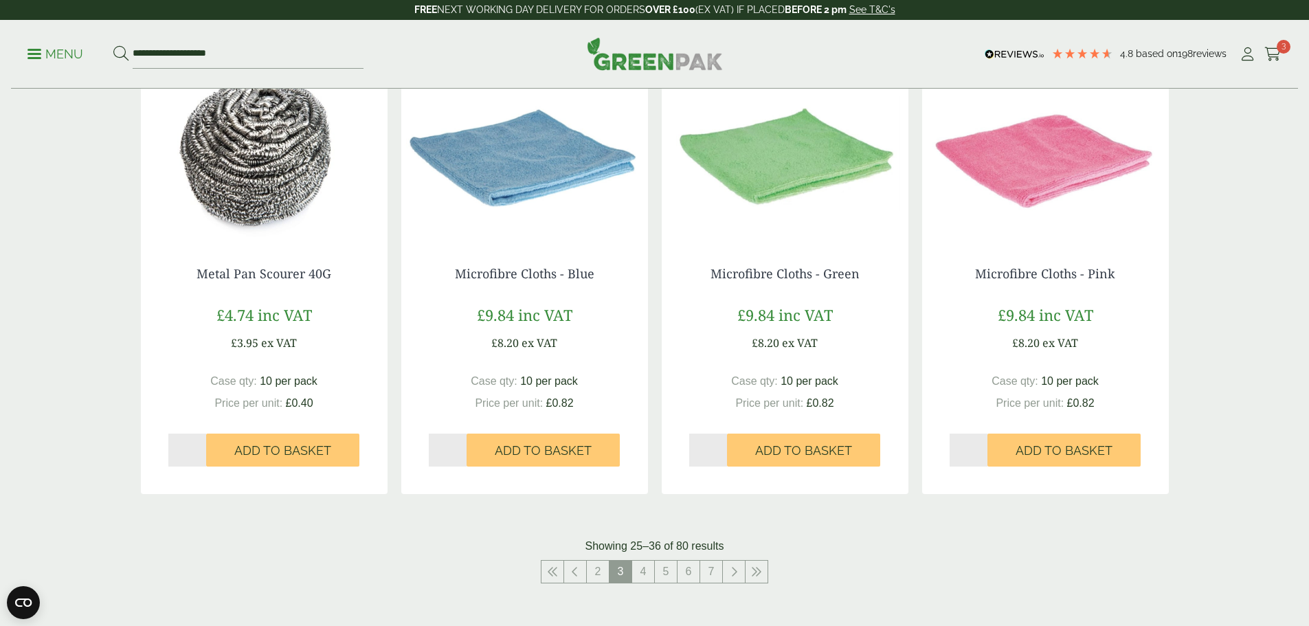
scroll to position [1580, 0]
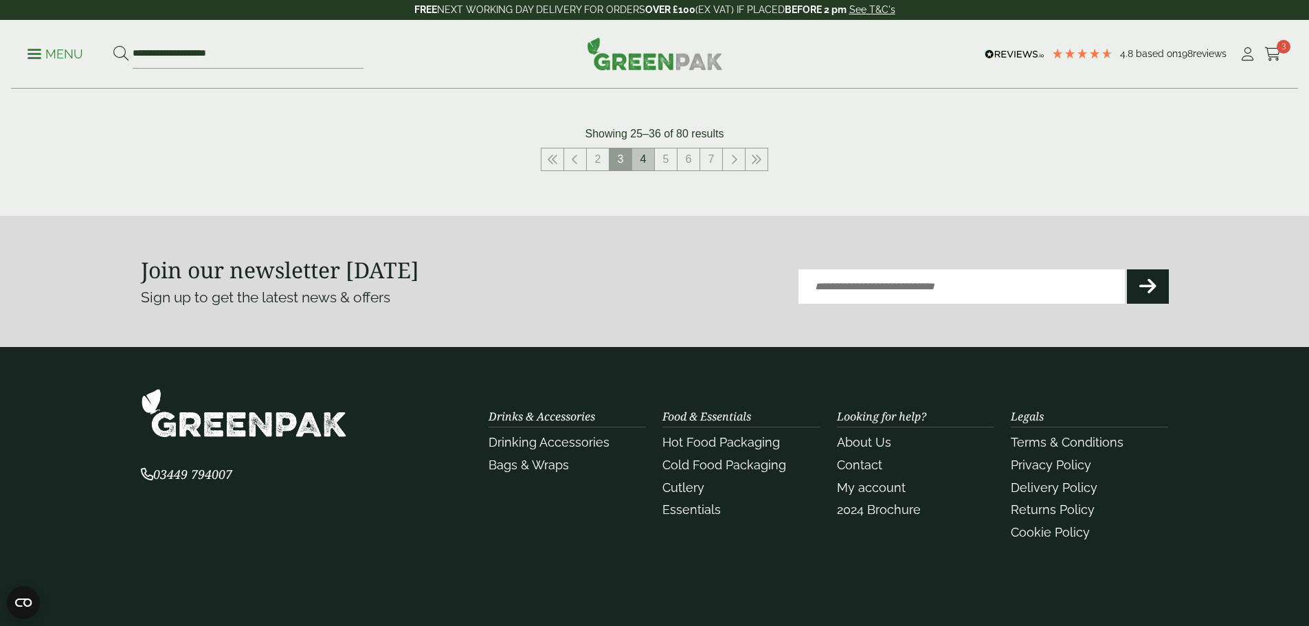
click at [645, 158] on link "4" at bounding box center [643, 159] width 22 height 22
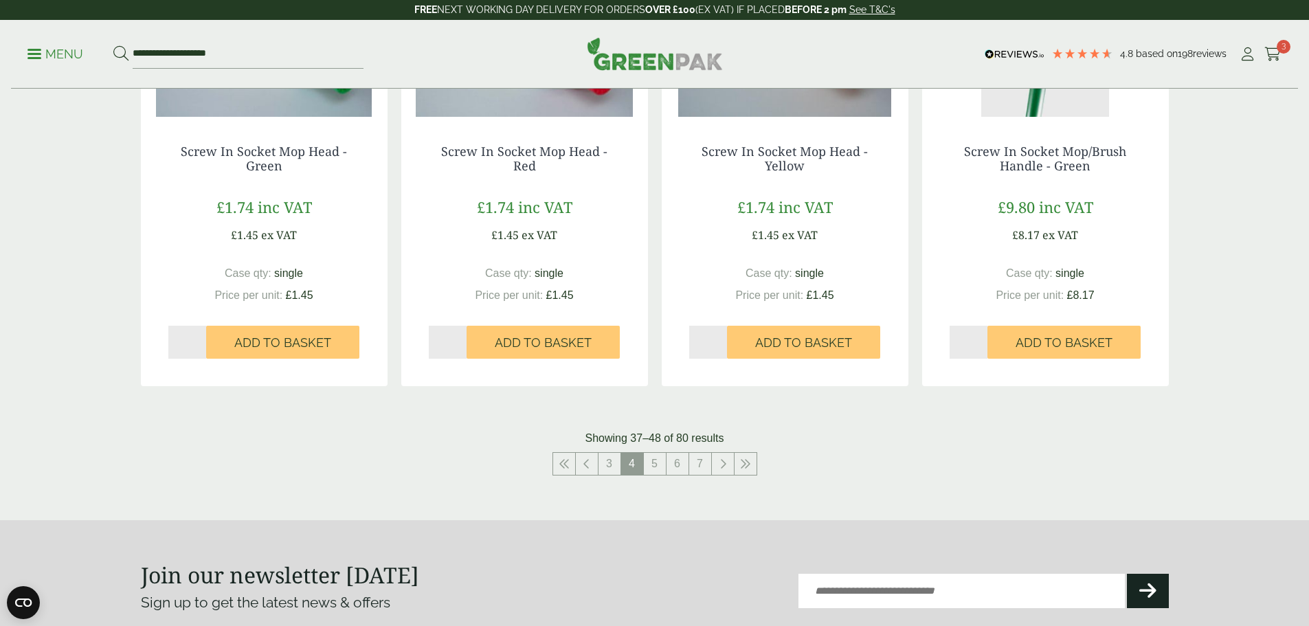
scroll to position [1374, 0]
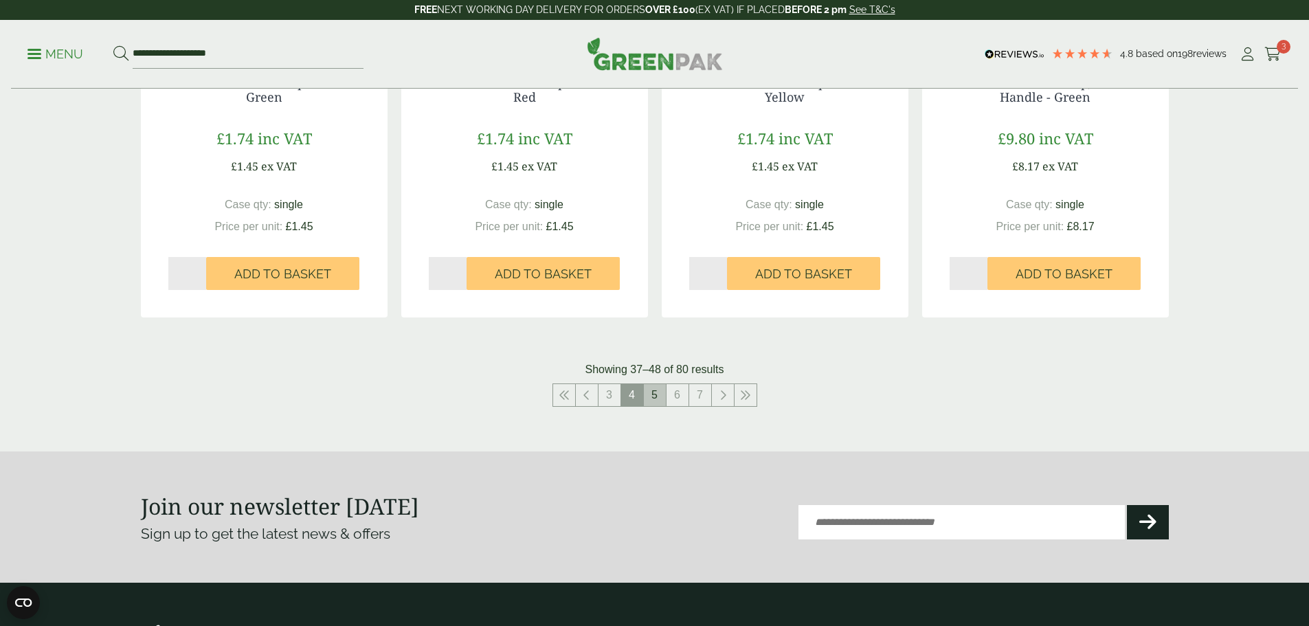
click at [655, 391] on link "5" at bounding box center [655, 395] width 22 height 22
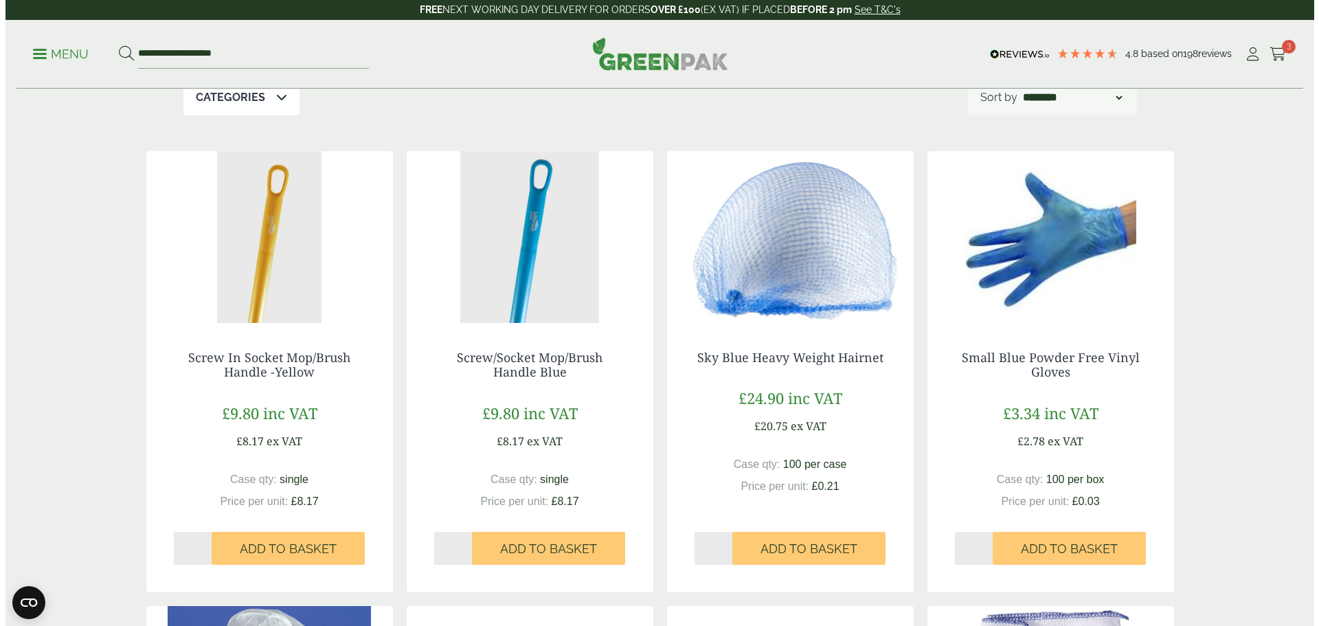
scroll to position [206, 0]
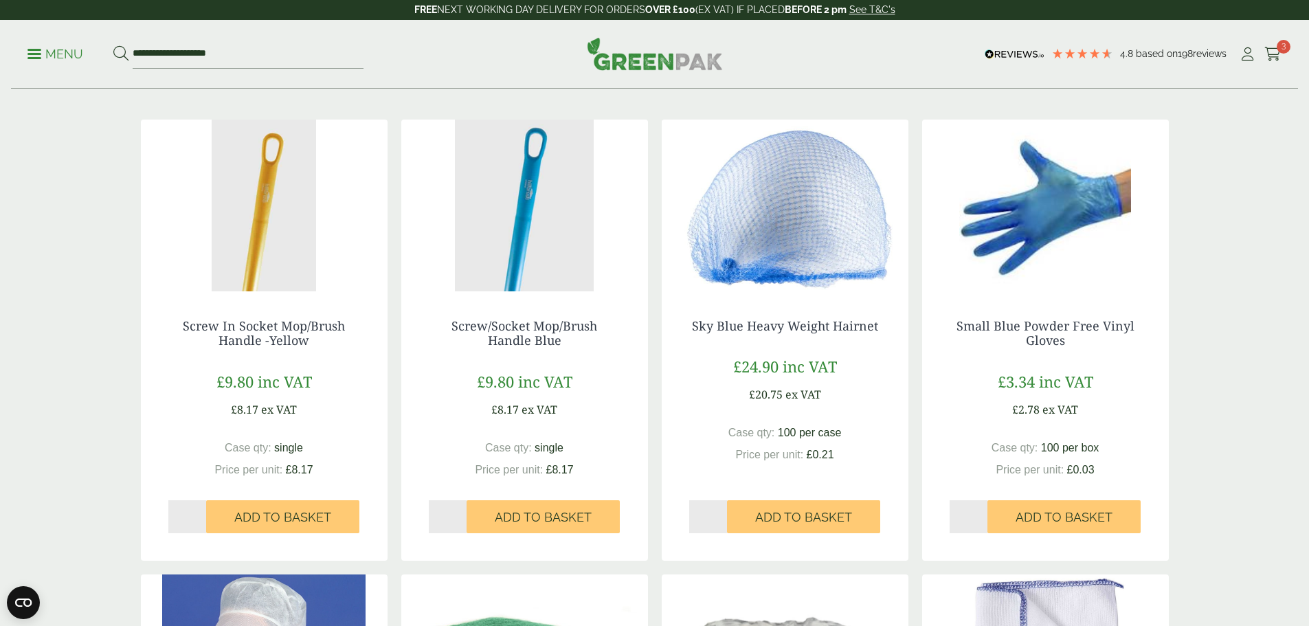
click at [42, 56] on p "Menu" at bounding box center [55, 54] width 56 height 16
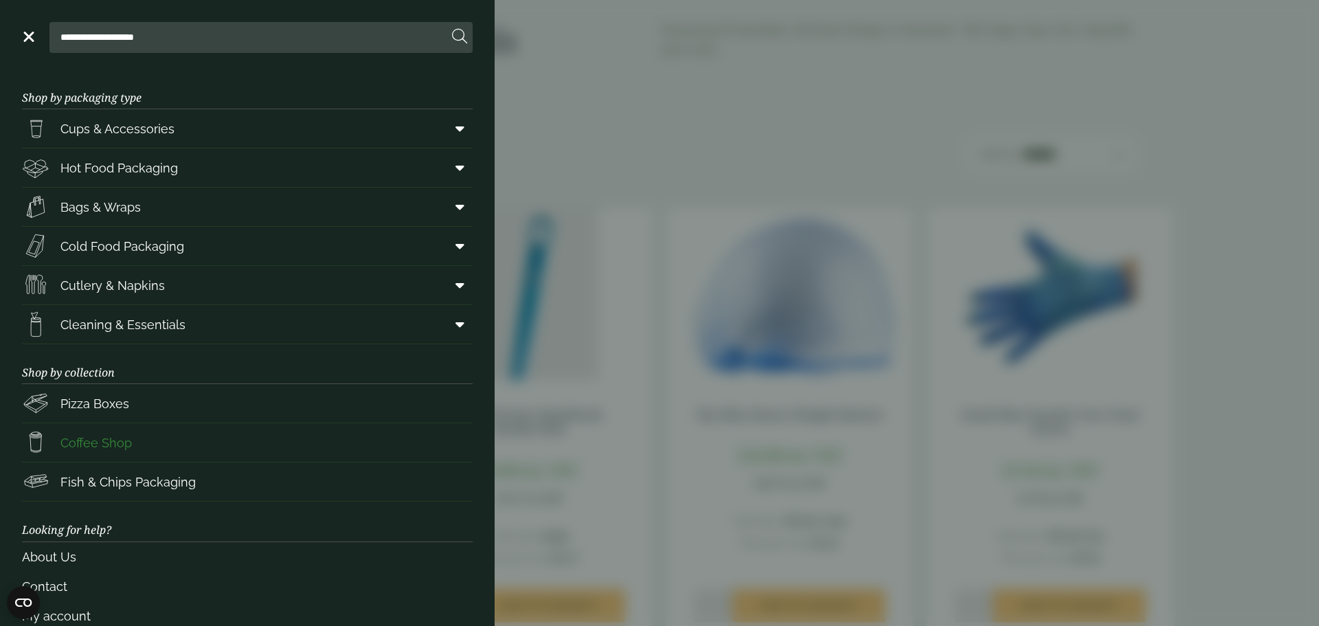
click at [161, 445] on link "Coffee Shop" at bounding box center [247, 442] width 451 height 38
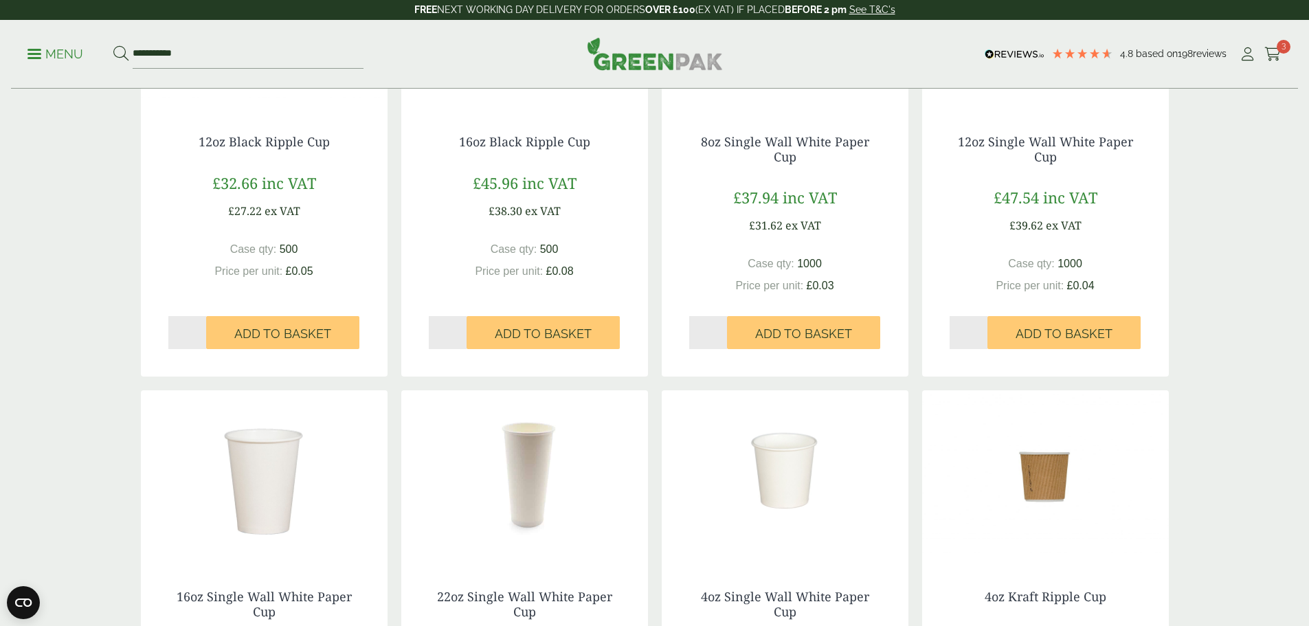
scroll to position [1168, 0]
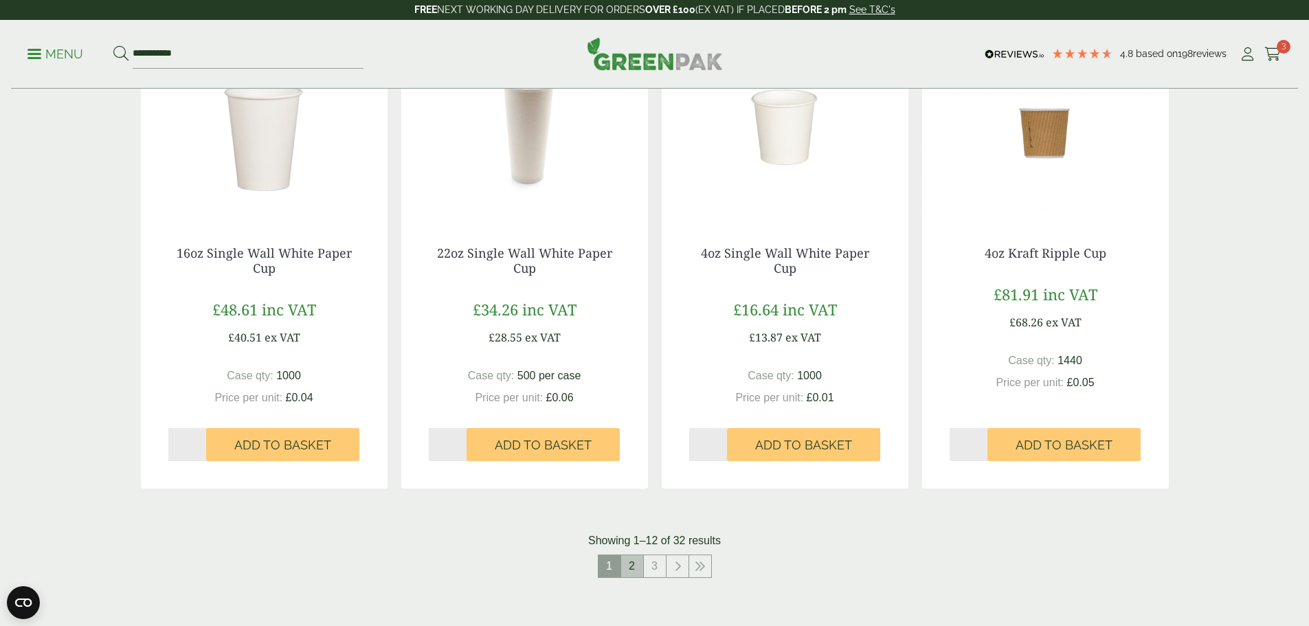
click at [631, 570] on link "2" at bounding box center [632, 566] width 22 height 22
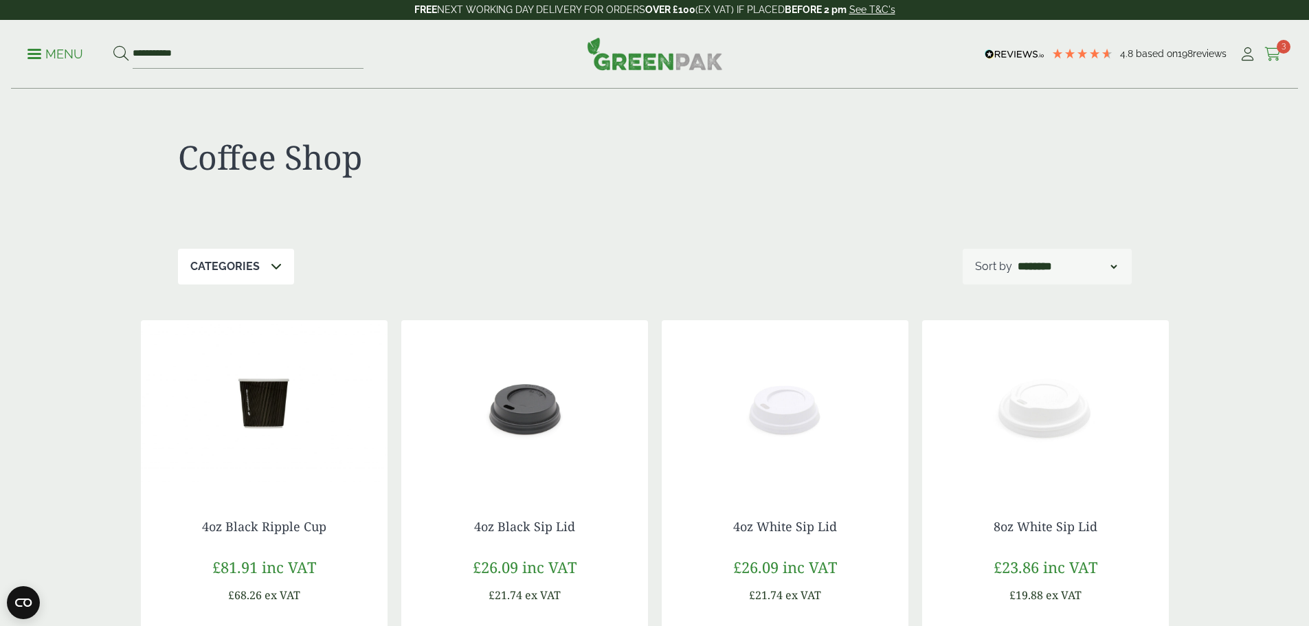
click at [1272, 55] on icon at bounding box center [1272, 54] width 17 height 14
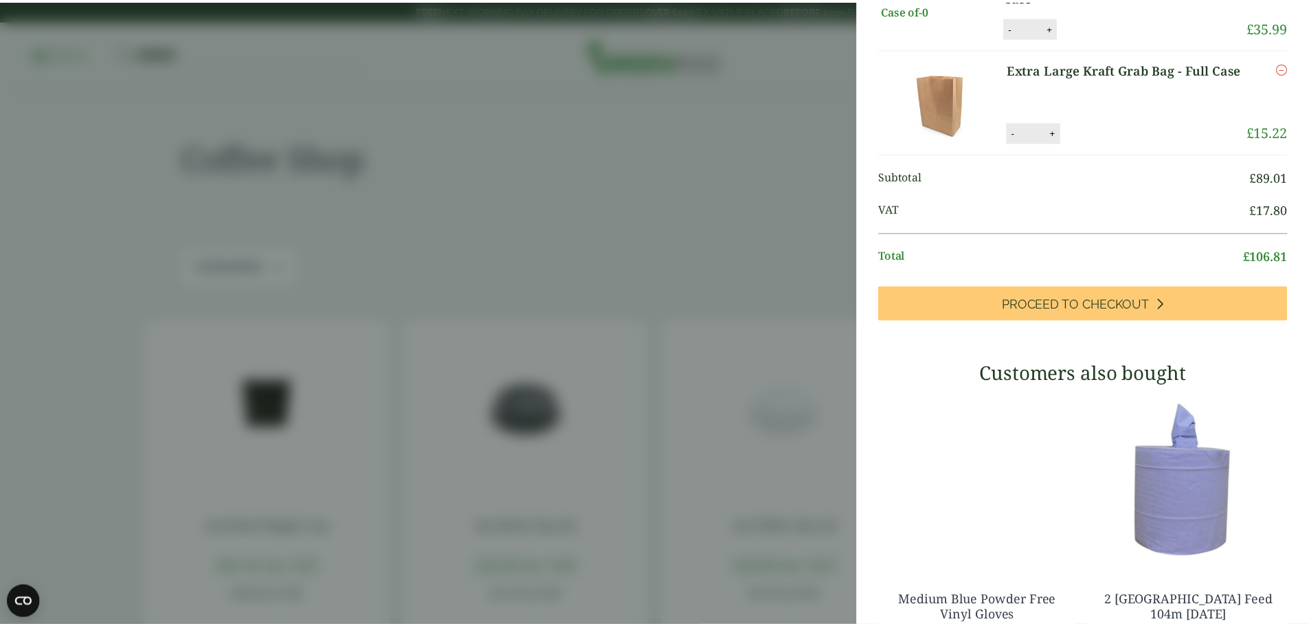
scroll to position [155, 0]
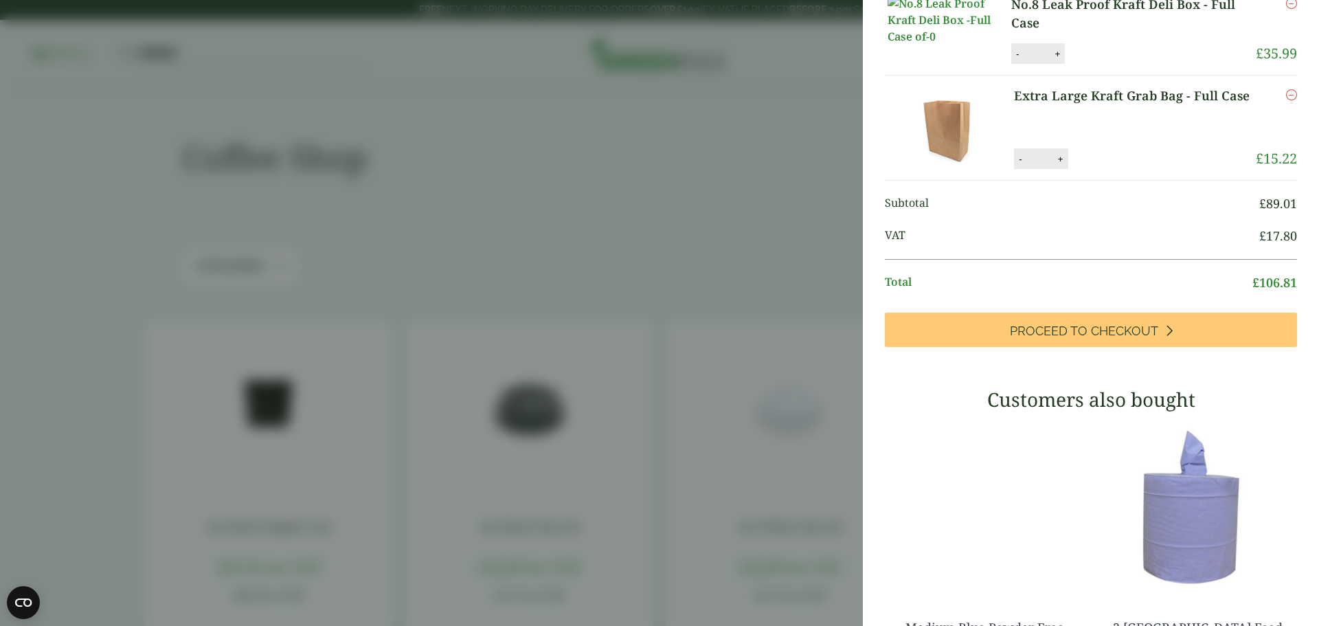
click at [64, 131] on aside "My Basket No.1 Leak Proof Kraft Deli Box - Full Case No.1 Leak Proof Kraft Deli…" at bounding box center [659, 313] width 1319 height 626
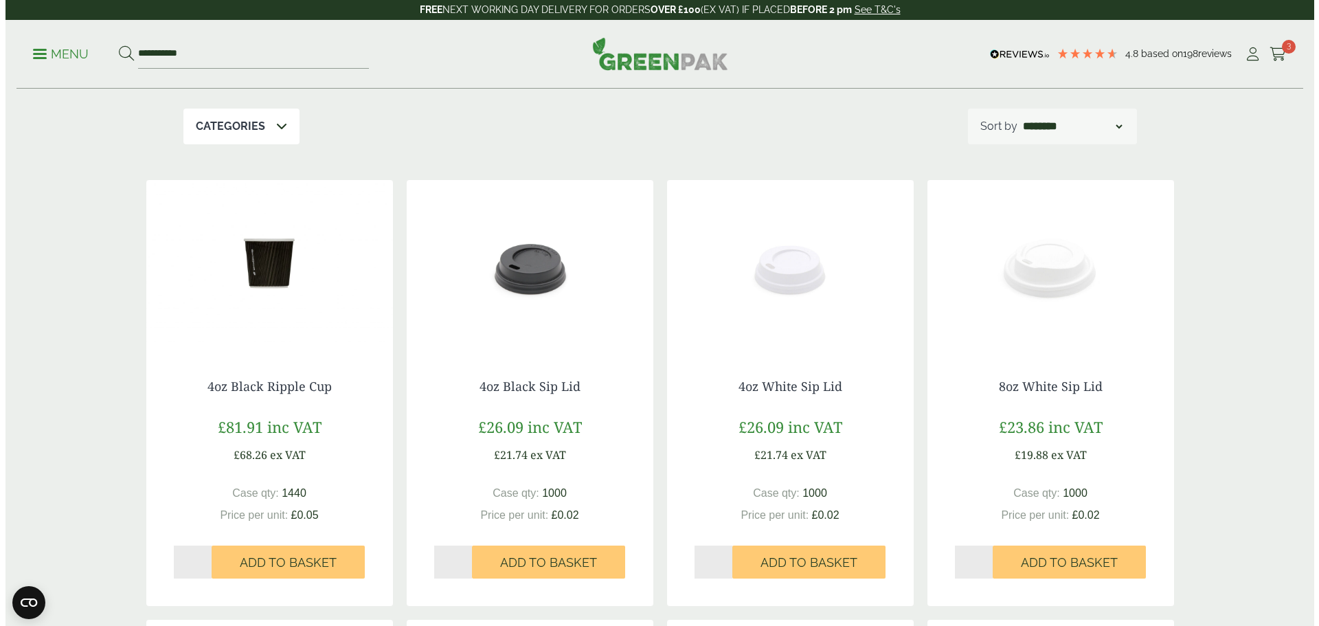
scroll to position [137, 0]
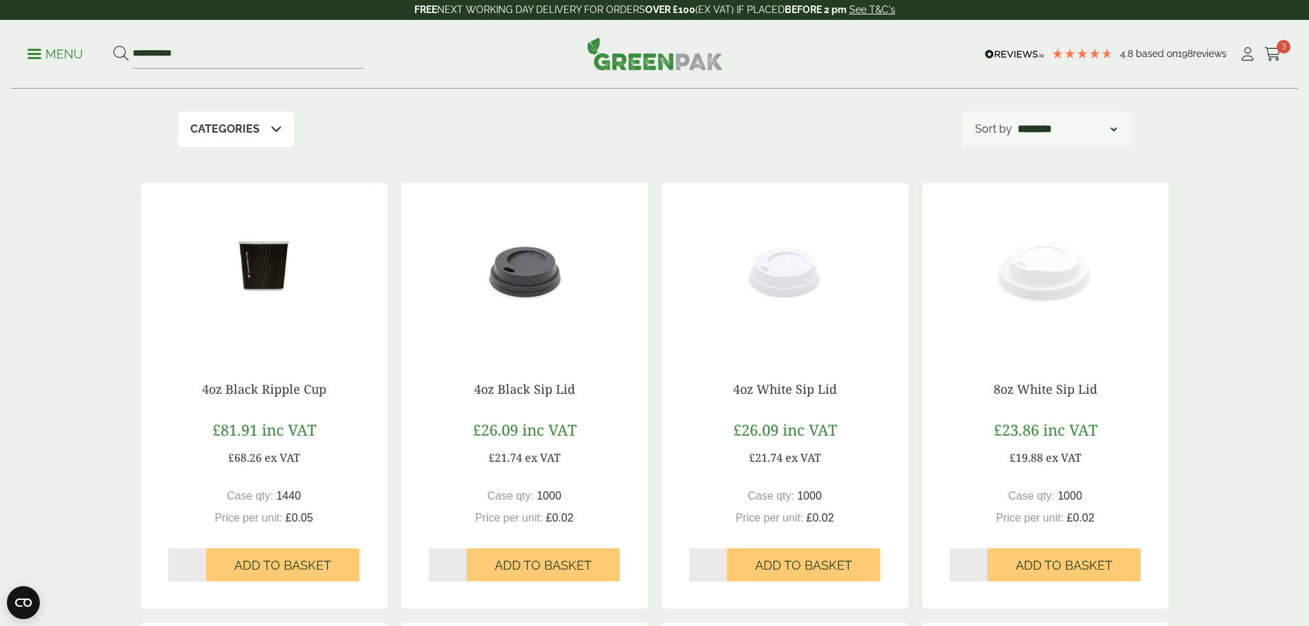
click at [46, 56] on p "Menu" at bounding box center [55, 54] width 56 height 16
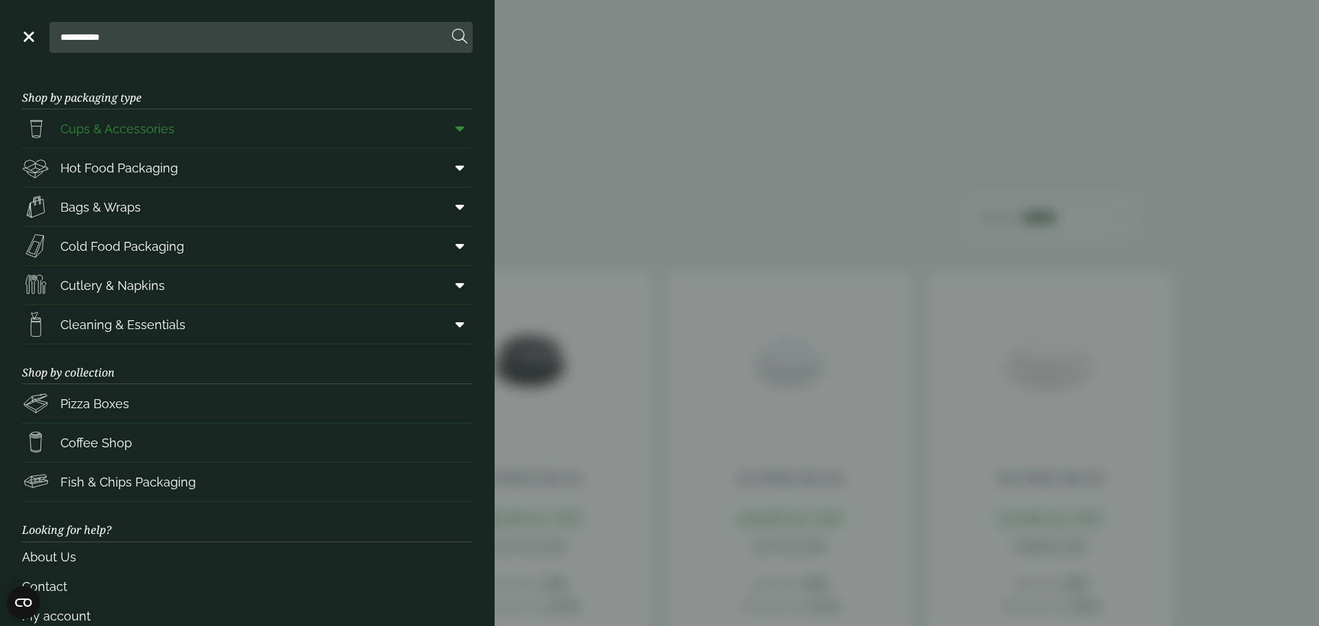
click at [163, 136] on span "Cups & Accessories" at bounding box center [117, 129] width 114 height 19
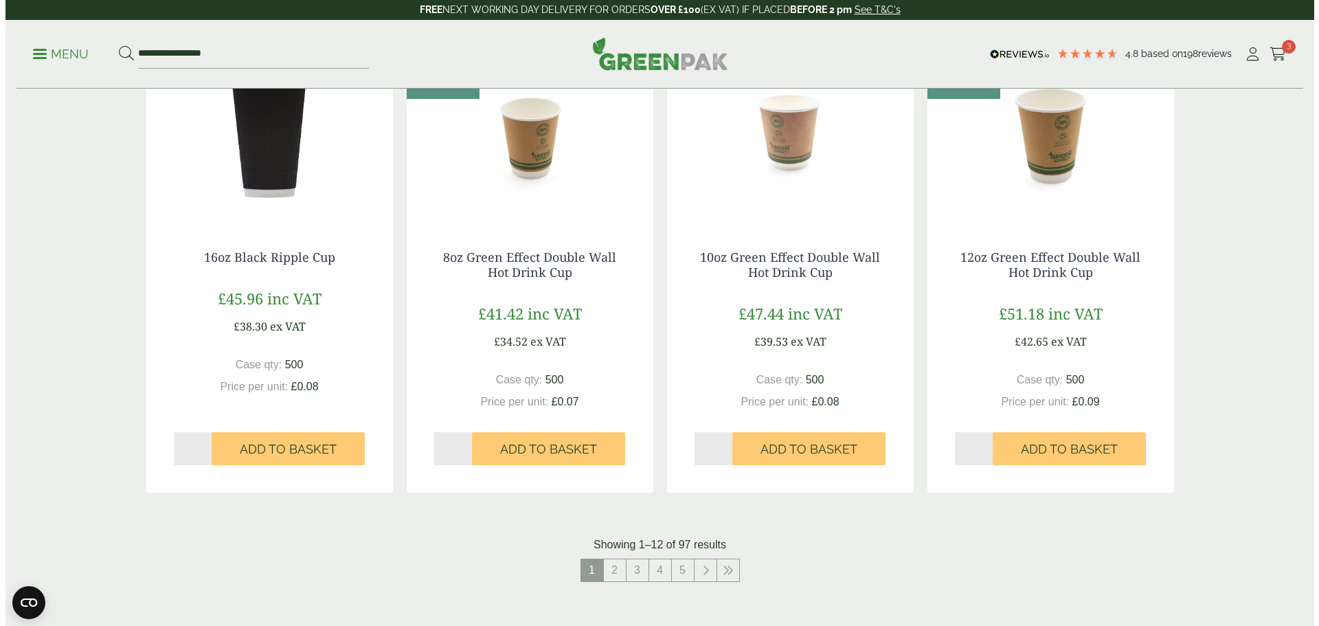
scroll to position [1168, 0]
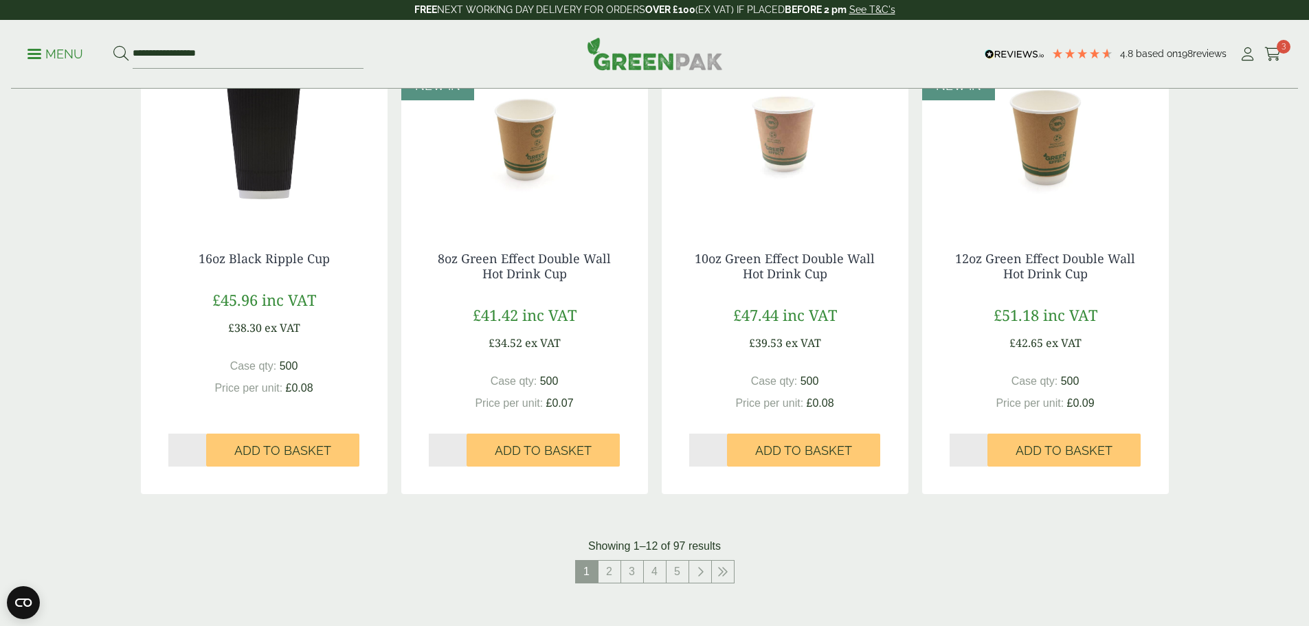
click at [41, 55] on p "Menu" at bounding box center [55, 54] width 56 height 16
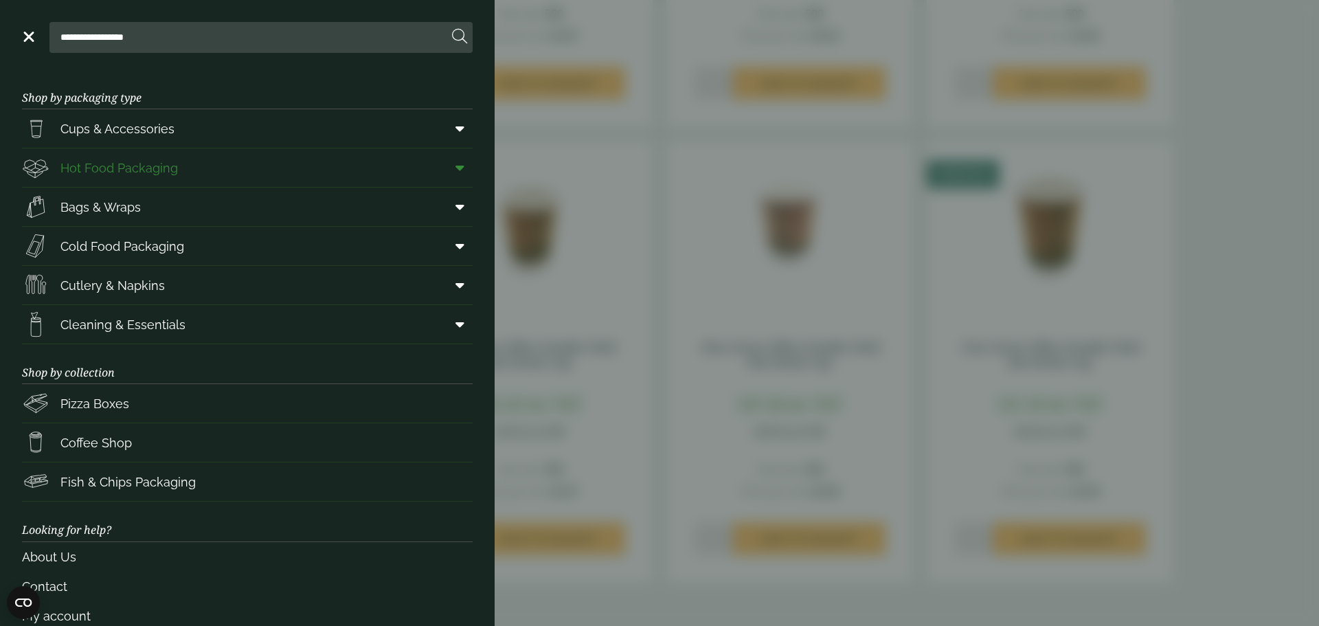
click at [121, 168] on span "Hot Food Packaging" at bounding box center [119, 168] width 118 height 19
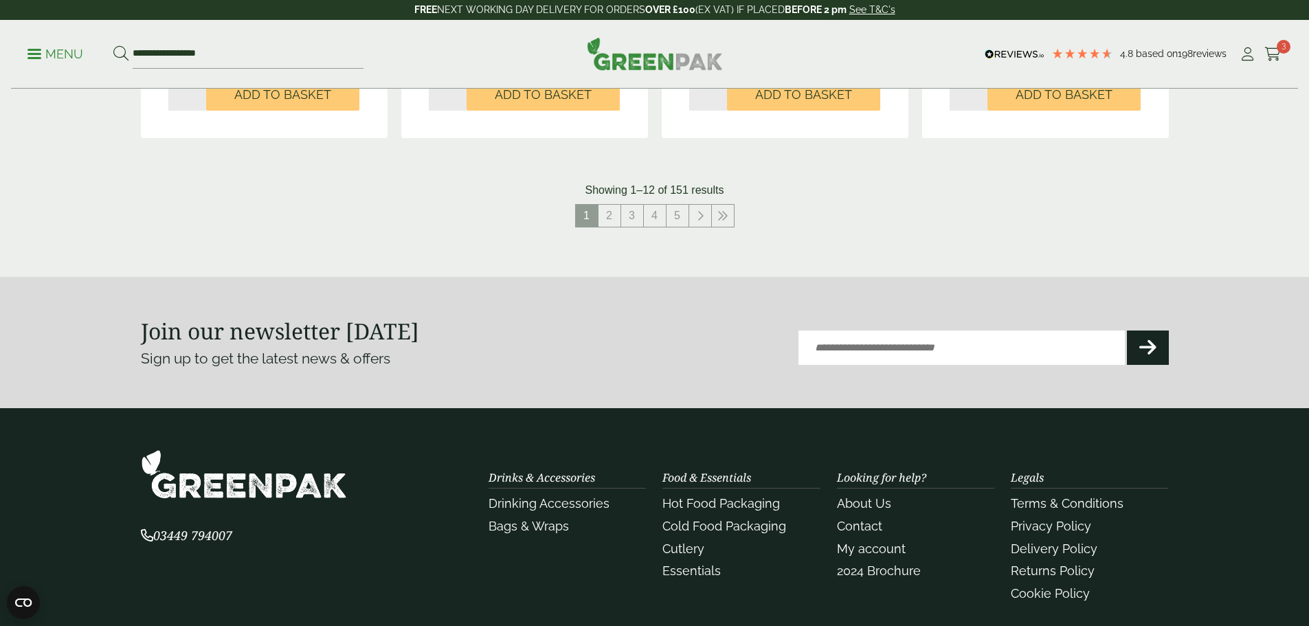
scroll to position [1649, 0]
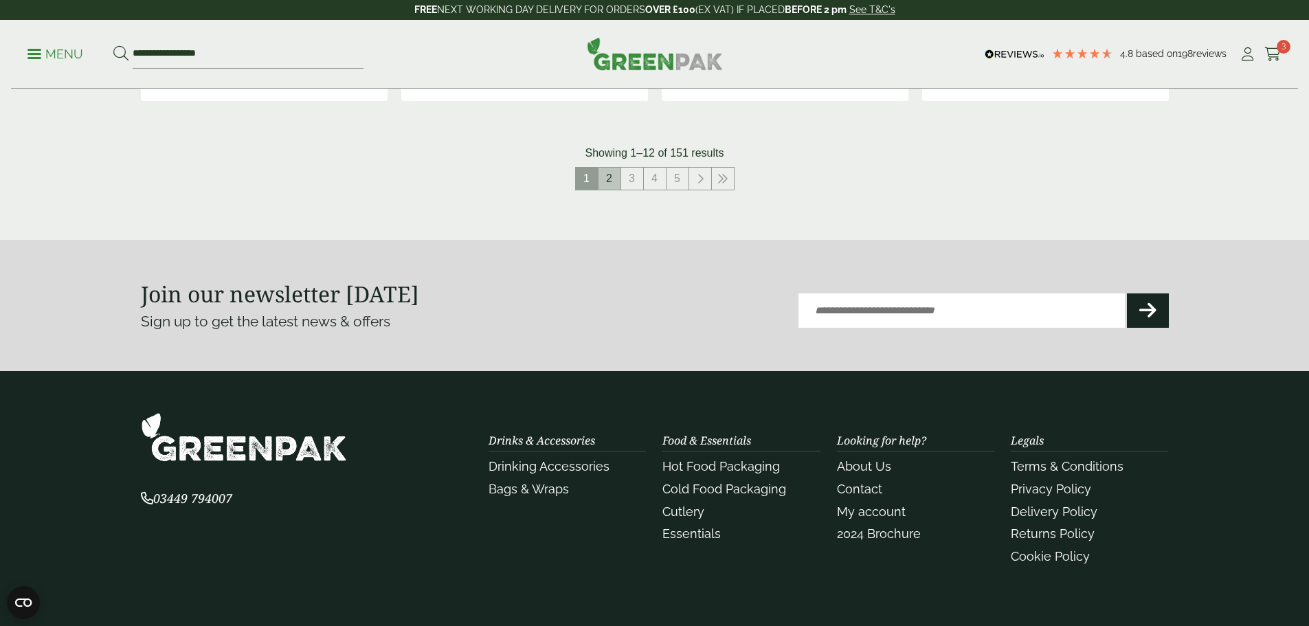
click at [617, 186] on link "2" at bounding box center [610, 179] width 22 height 22
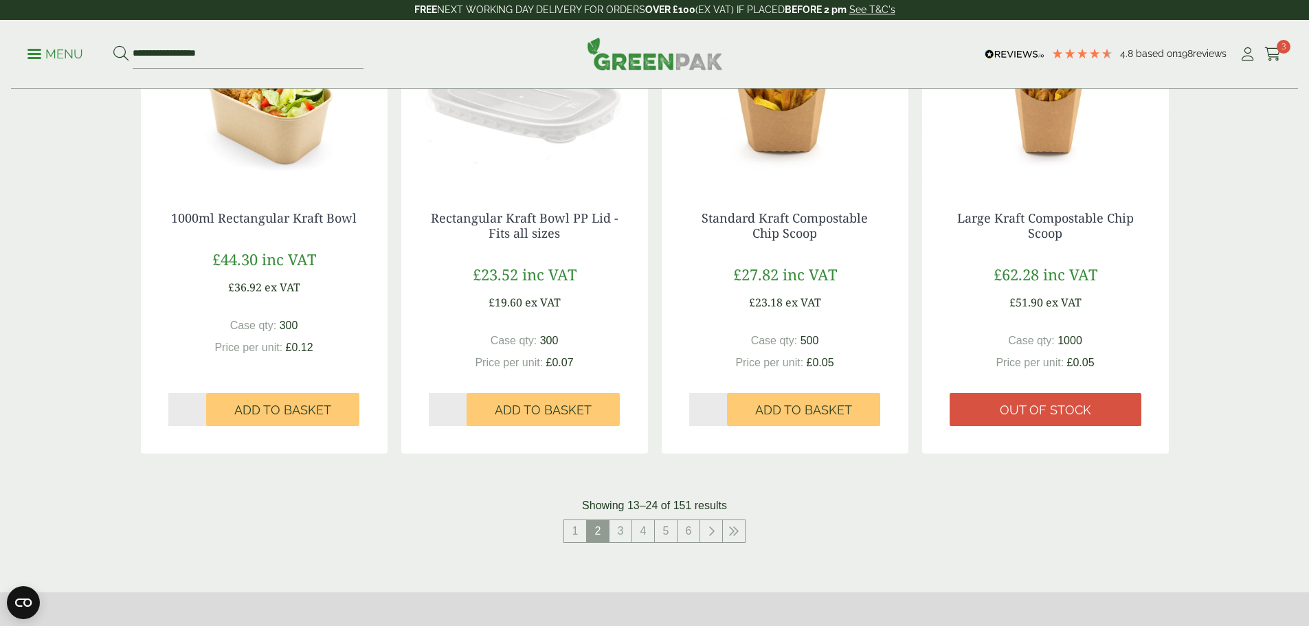
scroll to position [1306, 0]
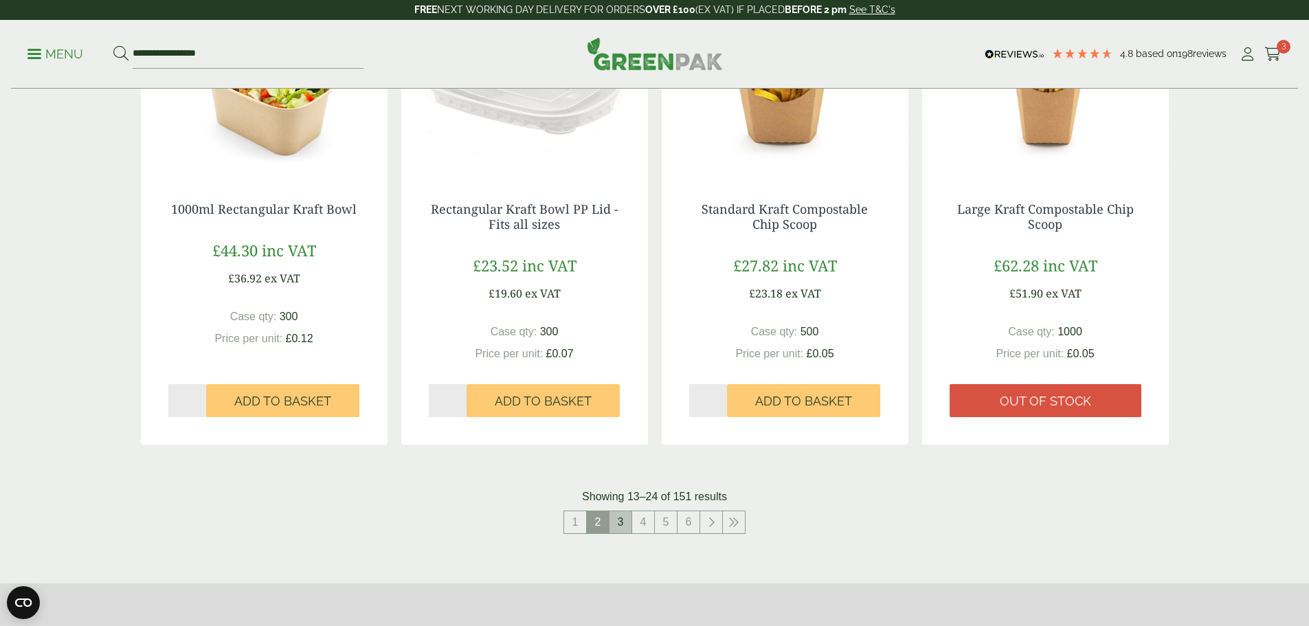
click at [616, 520] on link "3" at bounding box center [620, 522] width 22 height 22
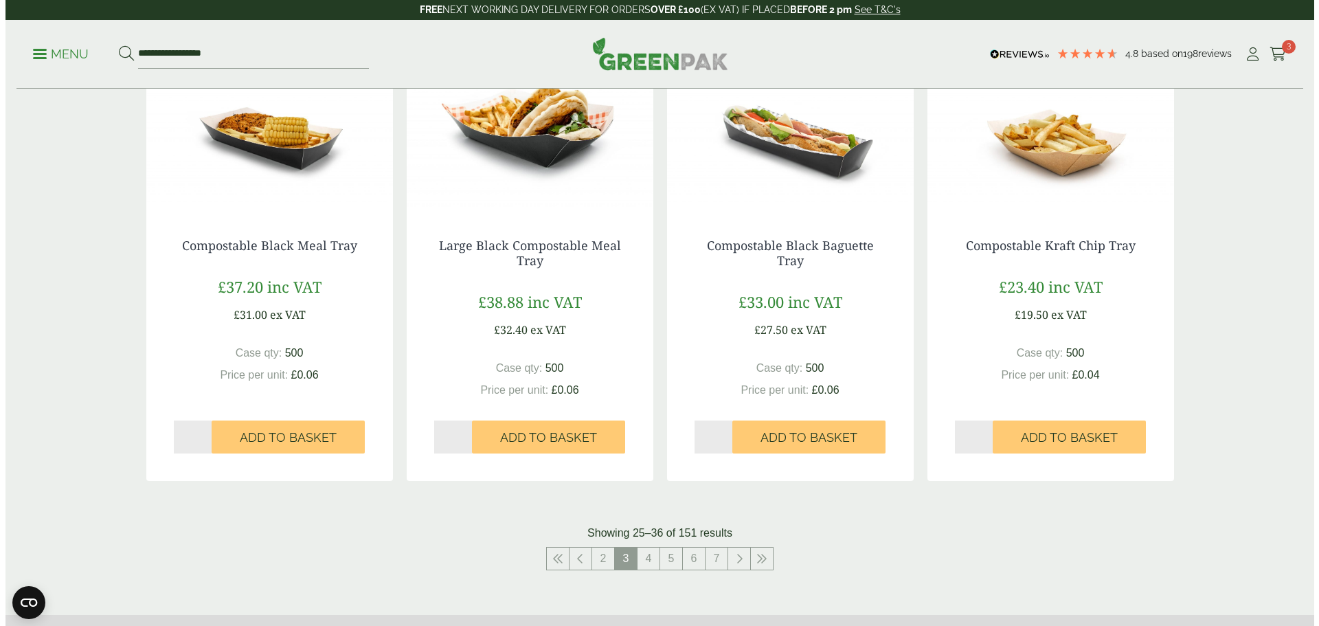
scroll to position [1237, 0]
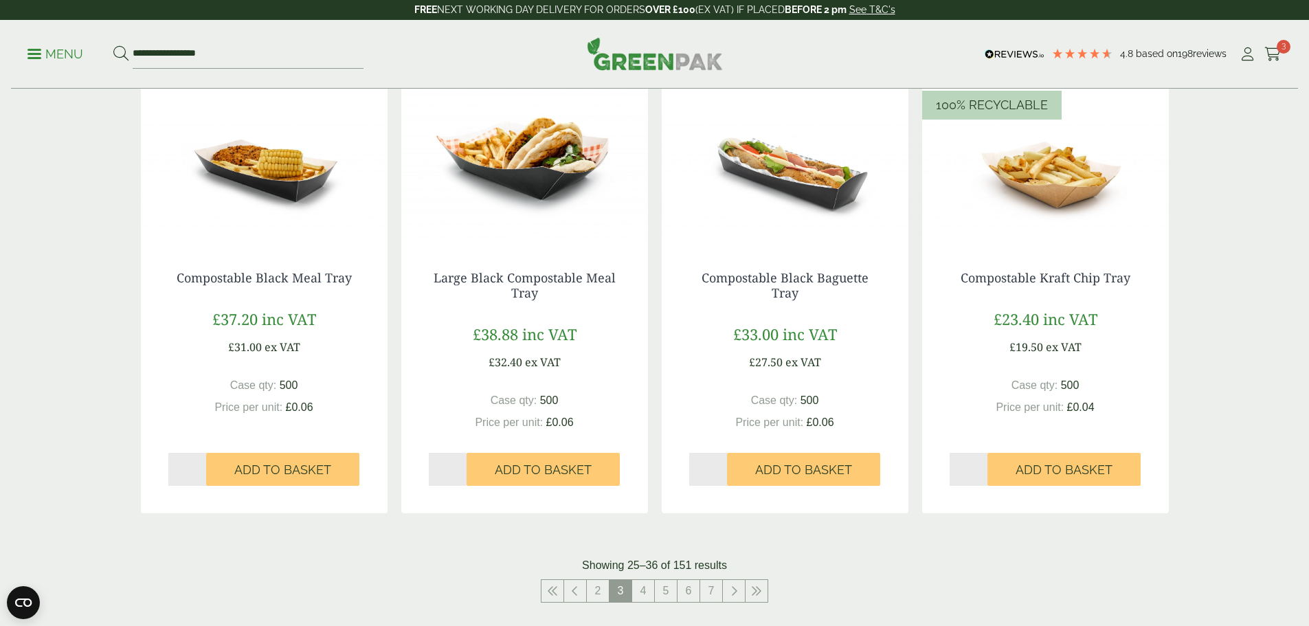
click at [48, 54] on p "Menu" at bounding box center [55, 54] width 56 height 16
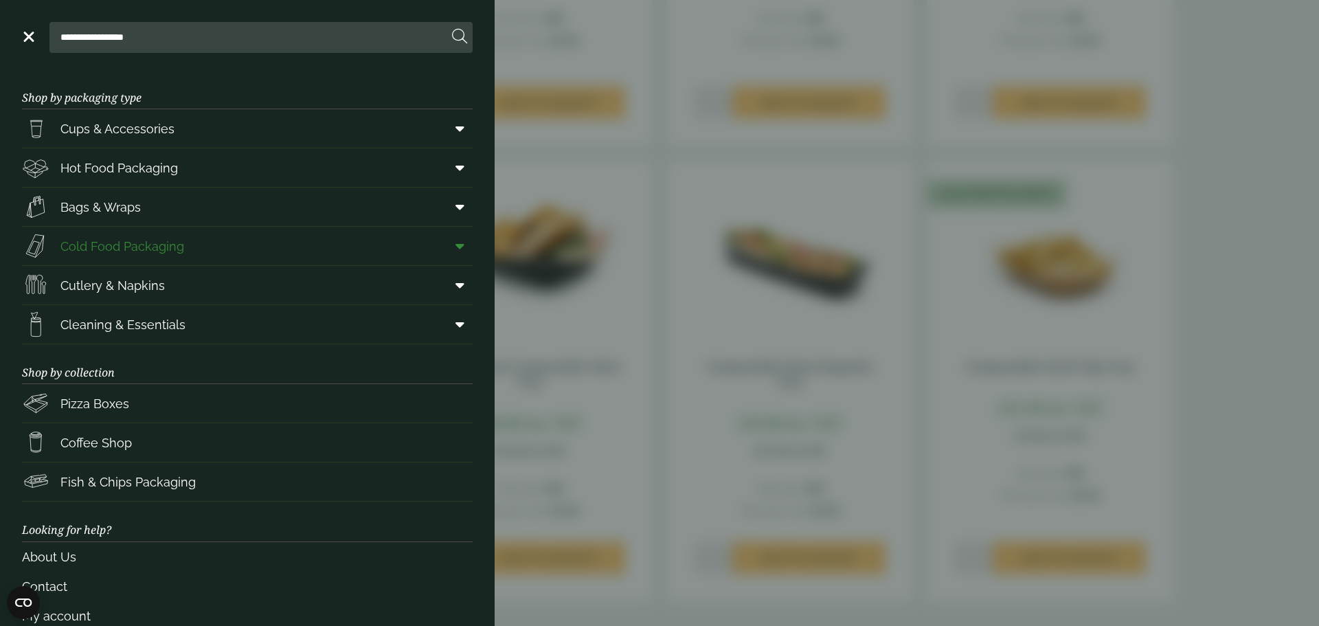
click at [165, 250] on span "Cold Food Packaging" at bounding box center [122, 246] width 124 height 19
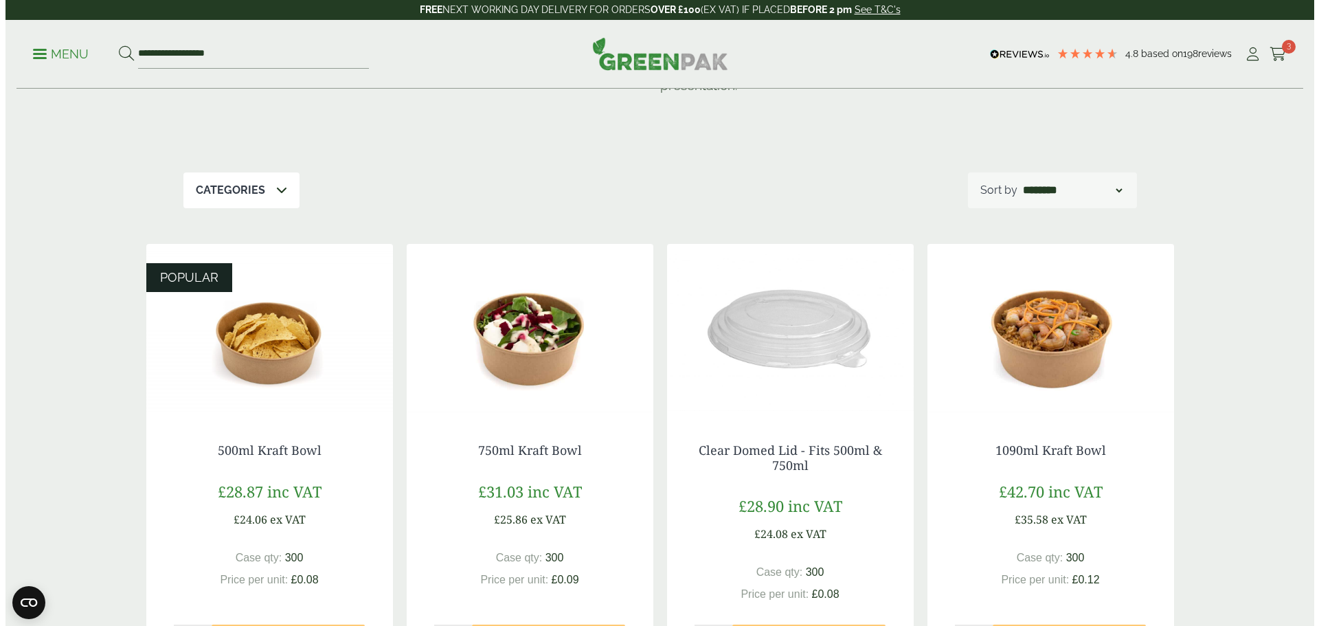
scroll to position [137, 0]
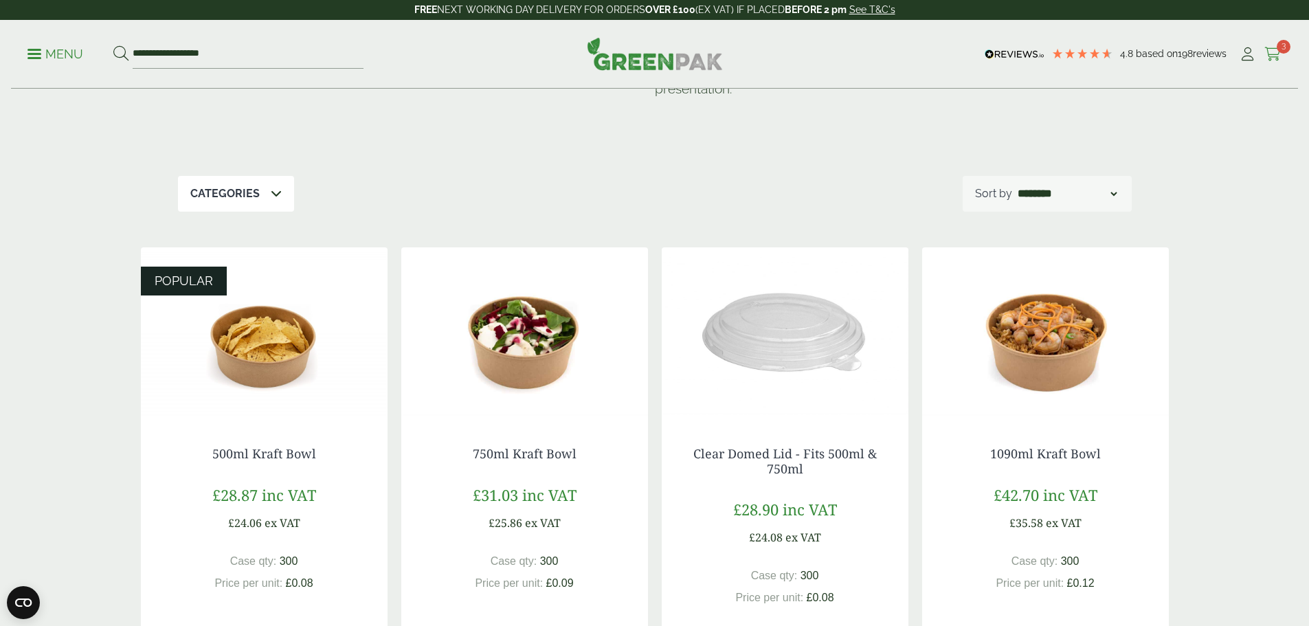
click at [1270, 52] on icon at bounding box center [1272, 54] width 17 height 14
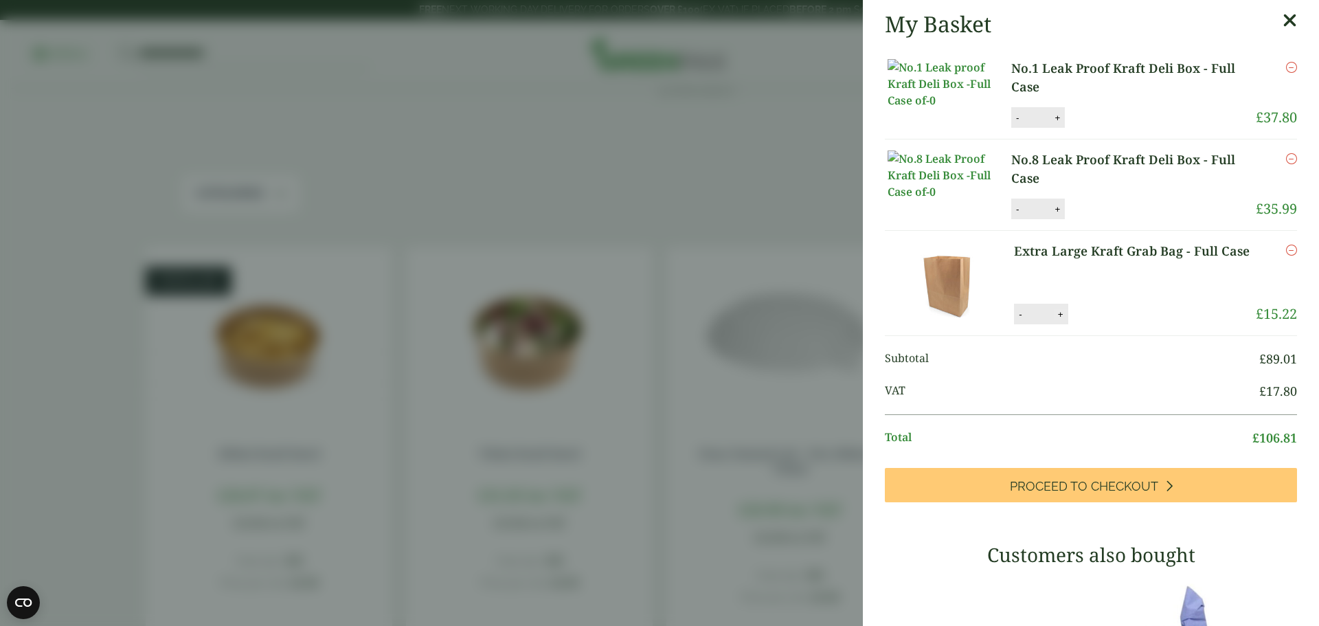
click at [1059, 320] on button "+" at bounding box center [1061, 315] width 14 height 12
type input "*"
click at [1110, 325] on button "Update" at bounding box center [1105, 314] width 69 height 21
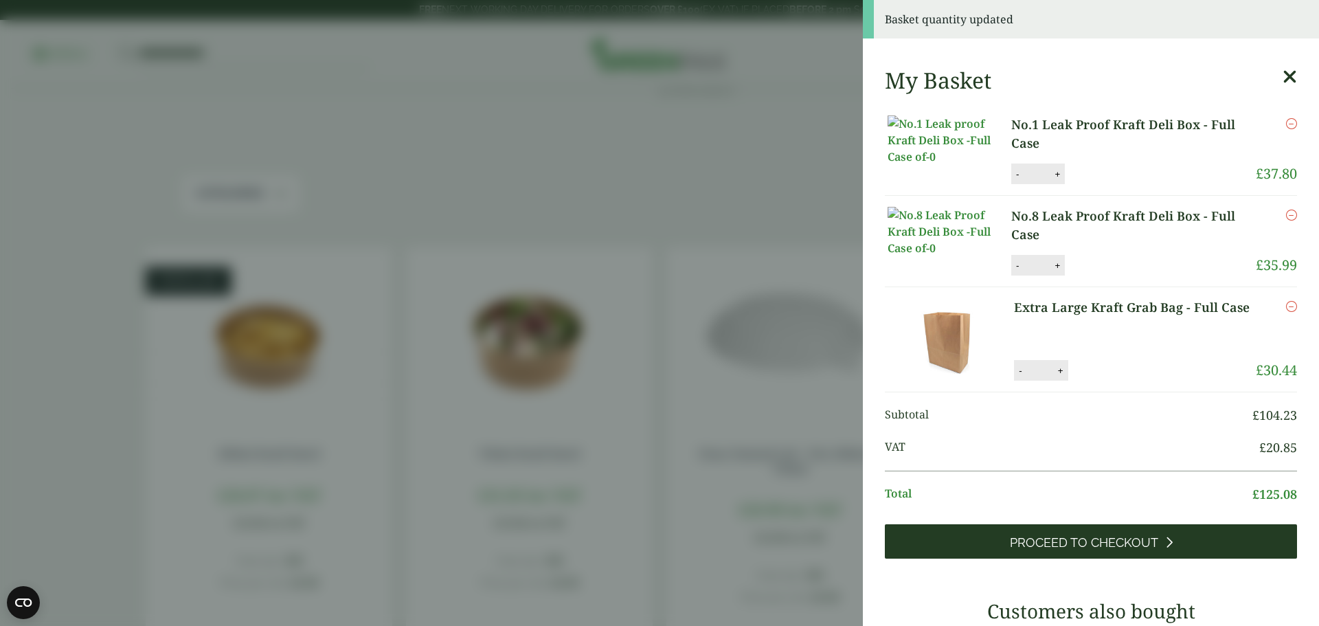
click at [1058, 550] on span "Proceed to Checkout" at bounding box center [1084, 542] width 148 height 15
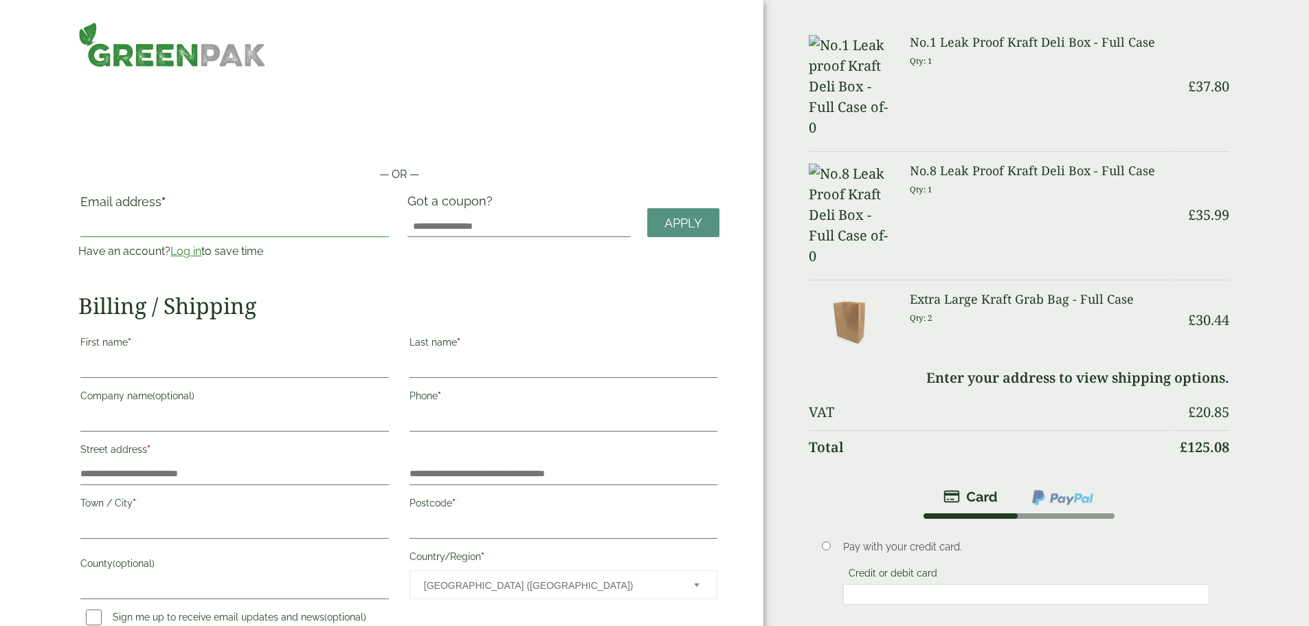
click at [238, 224] on input "Email address *" at bounding box center [234, 226] width 308 height 22
type input "**********"
type input "*******"
type input "***"
type input "**********"
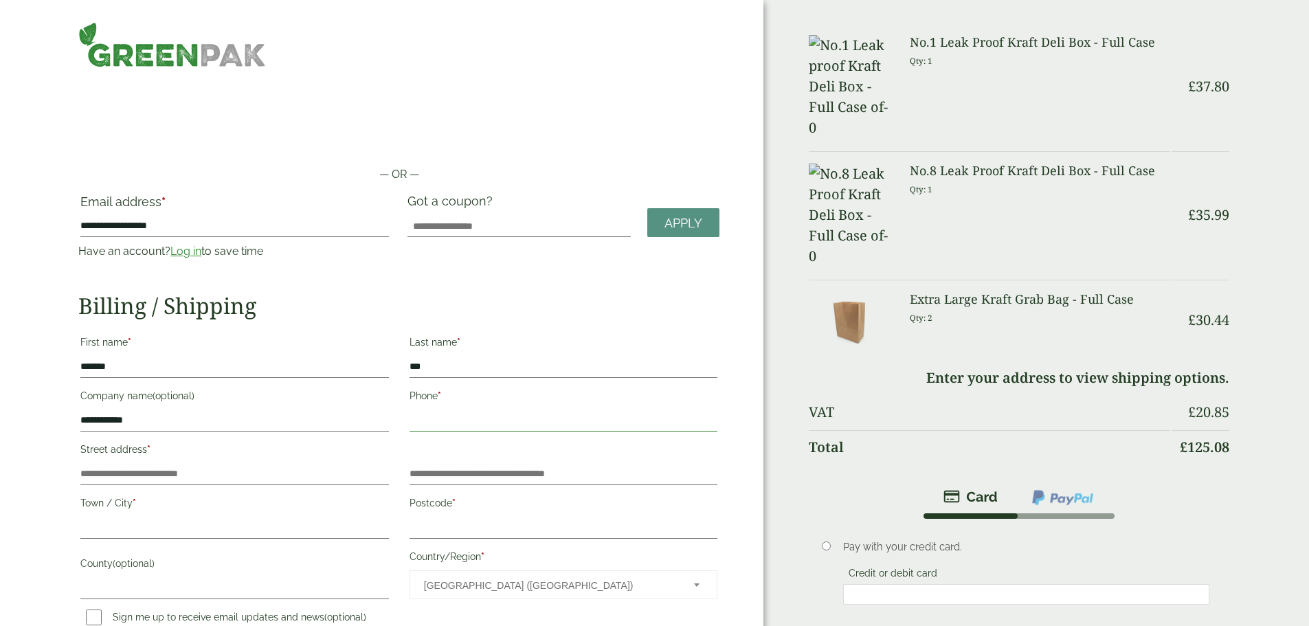
type input "**********"
type input "******"
click at [256, 416] on input "**********" at bounding box center [234, 421] width 308 height 22
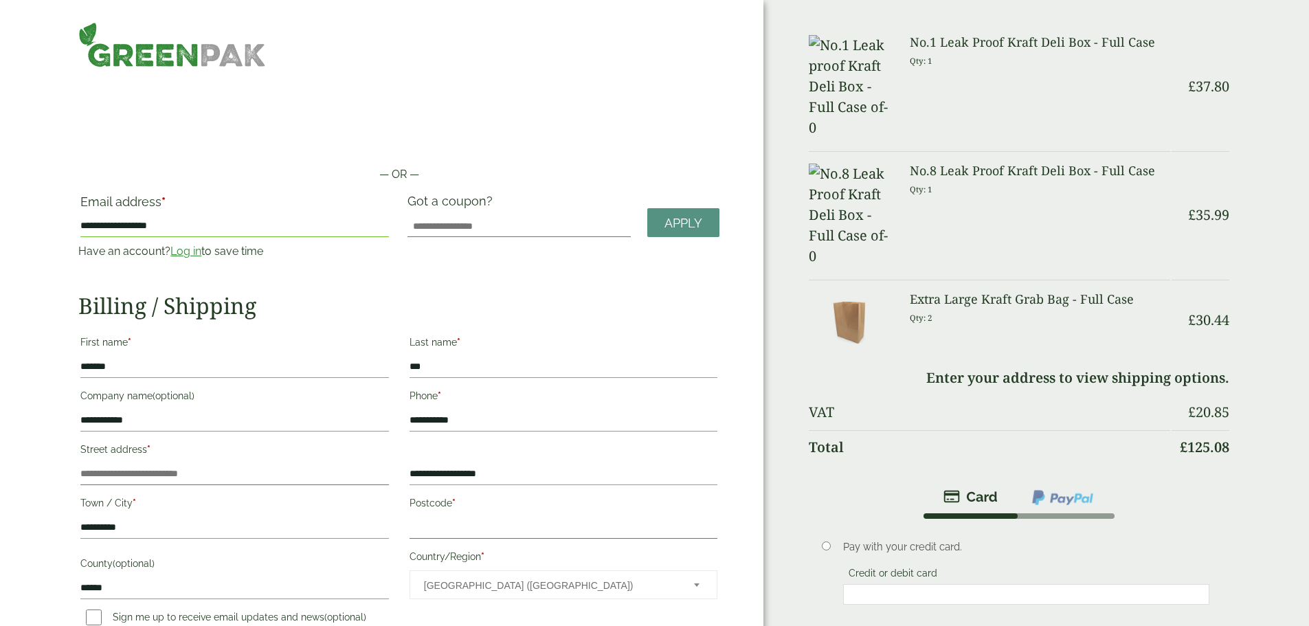
click at [226, 417] on input "**********" at bounding box center [234, 421] width 308 height 22
type input "*"
type input "**********"
click at [309, 473] on input "Street address *" at bounding box center [234, 474] width 308 height 22
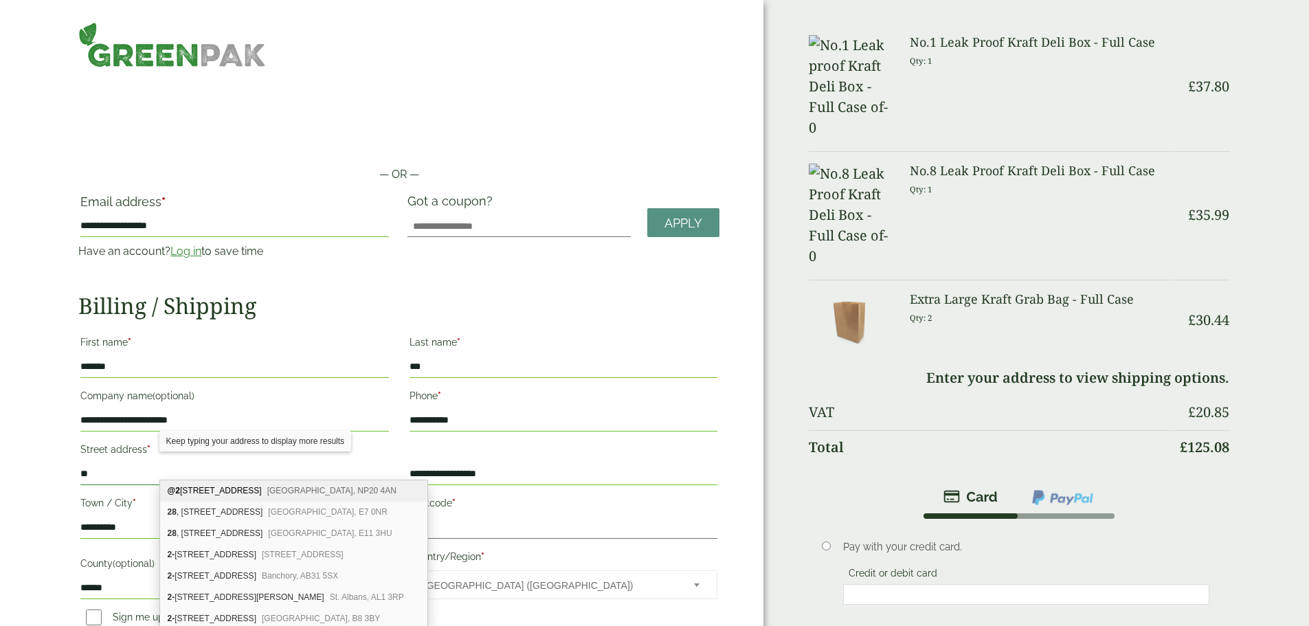
type input "*"
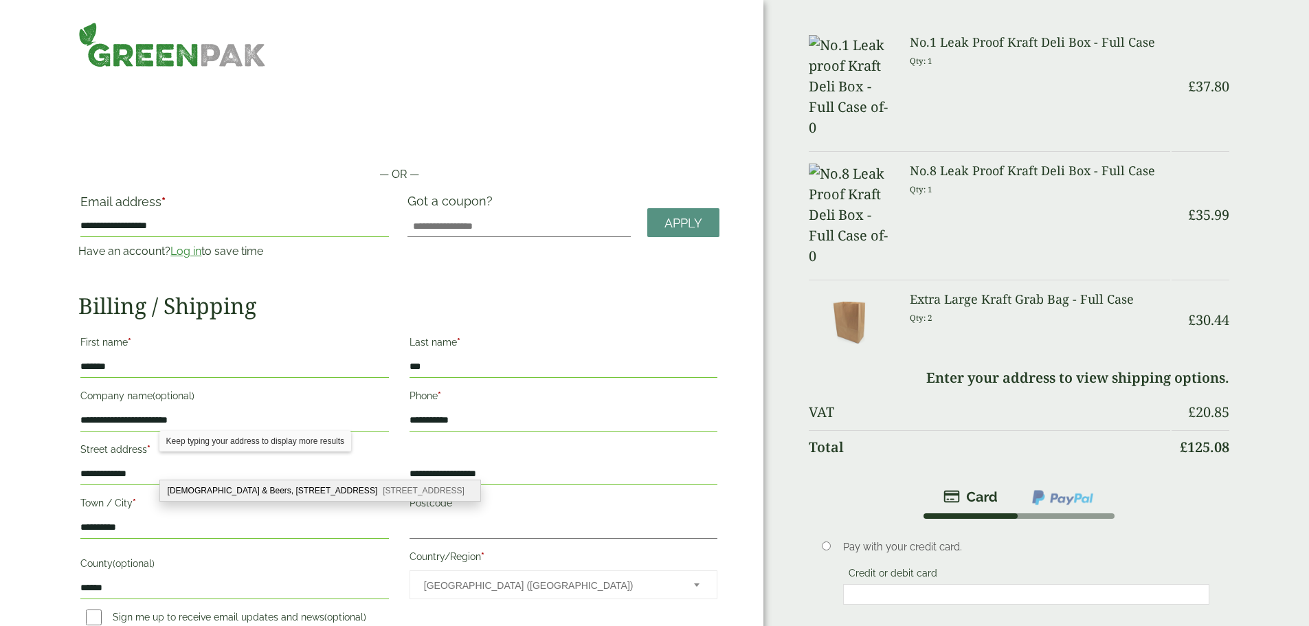
click at [302, 491] on div "[DEMOGRAPHIC_DATA] & Beers, [STREET_ADDRESS]" at bounding box center [320, 490] width 320 height 21
type input "**********"
type input "*******"
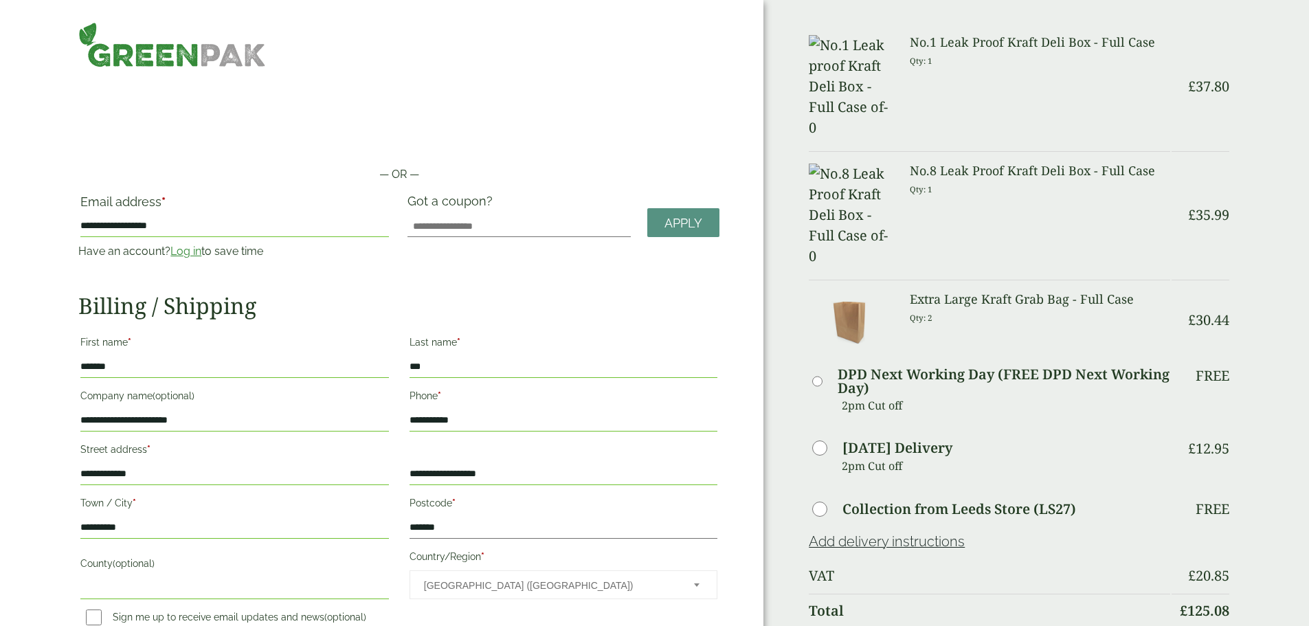
click at [56, 478] on div "**********" at bounding box center [381, 503] width 763 height 1006
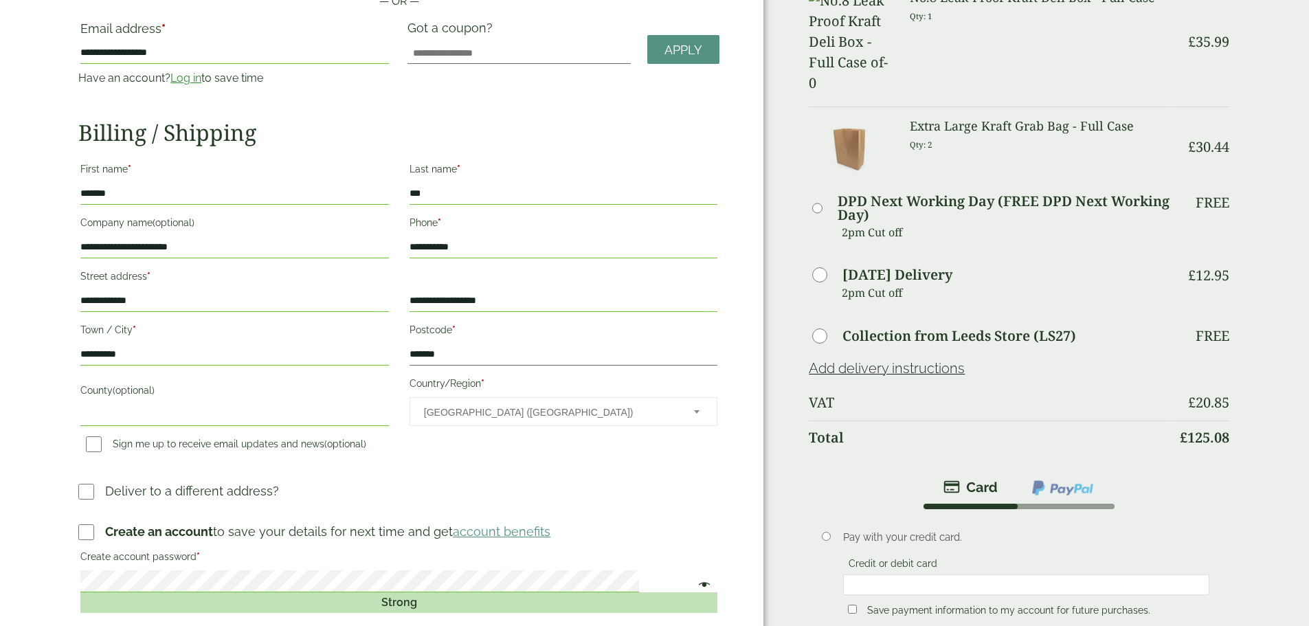
scroll to position [206, 0]
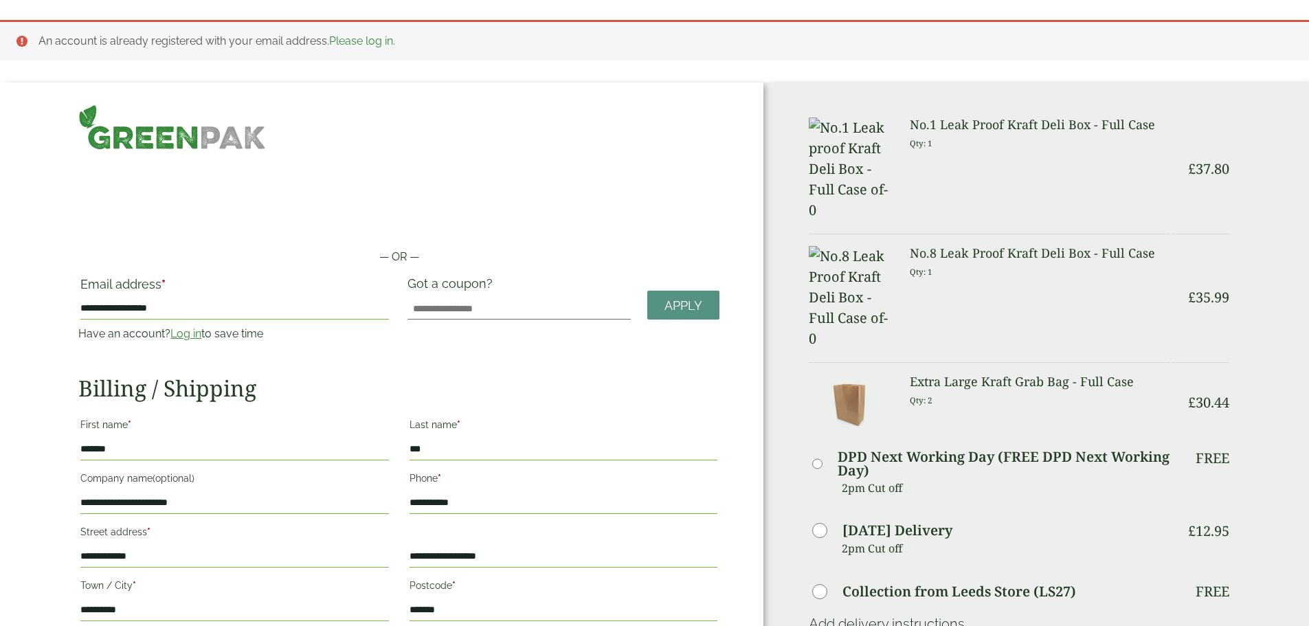
scroll to position [0, 0]
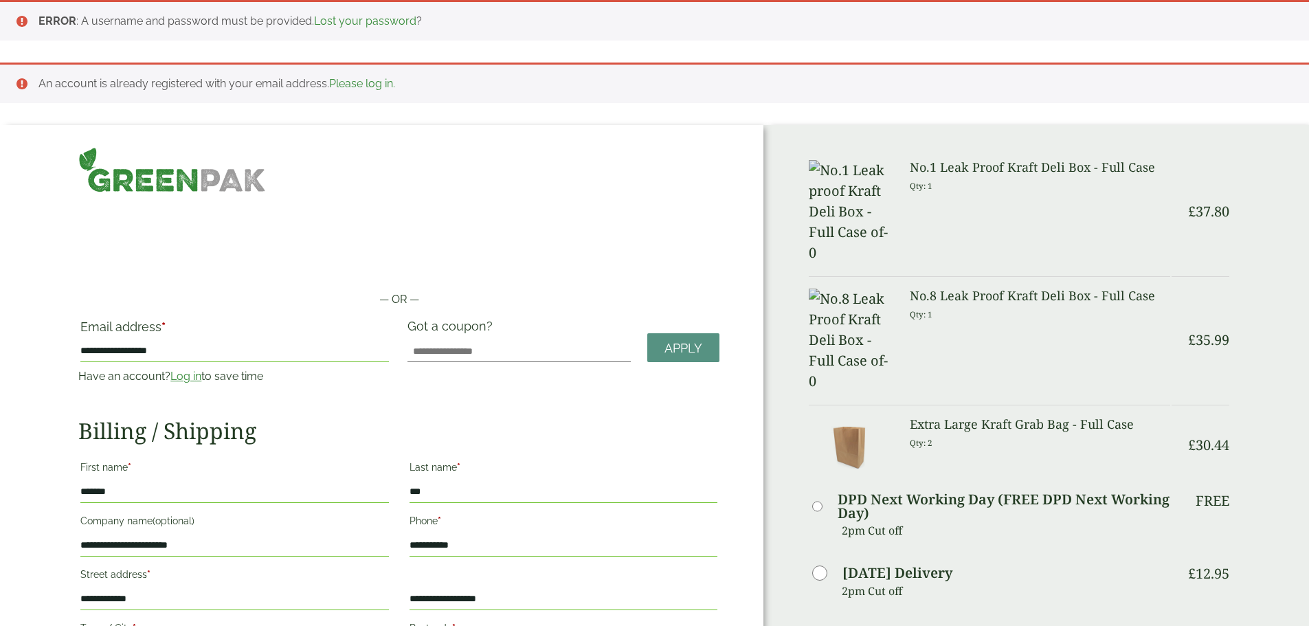
click at [238, 350] on input "**********" at bounding box center [234, 351] width 308 height 22
type input "**********"
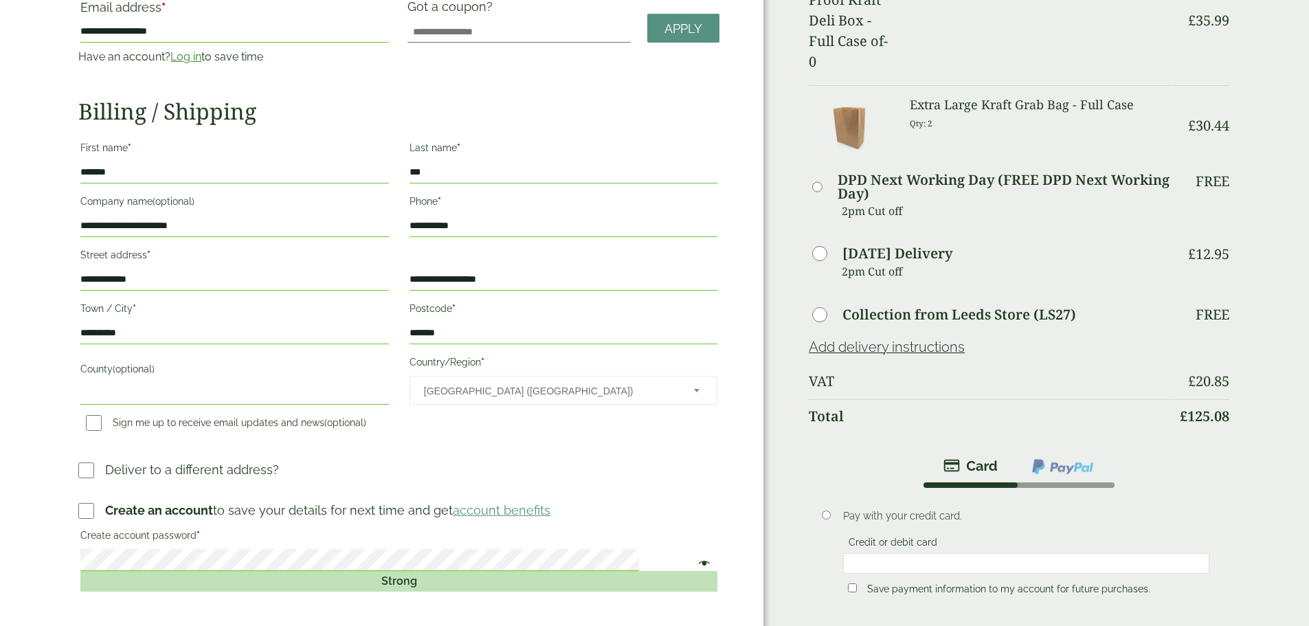
scroll to position [481, 0]
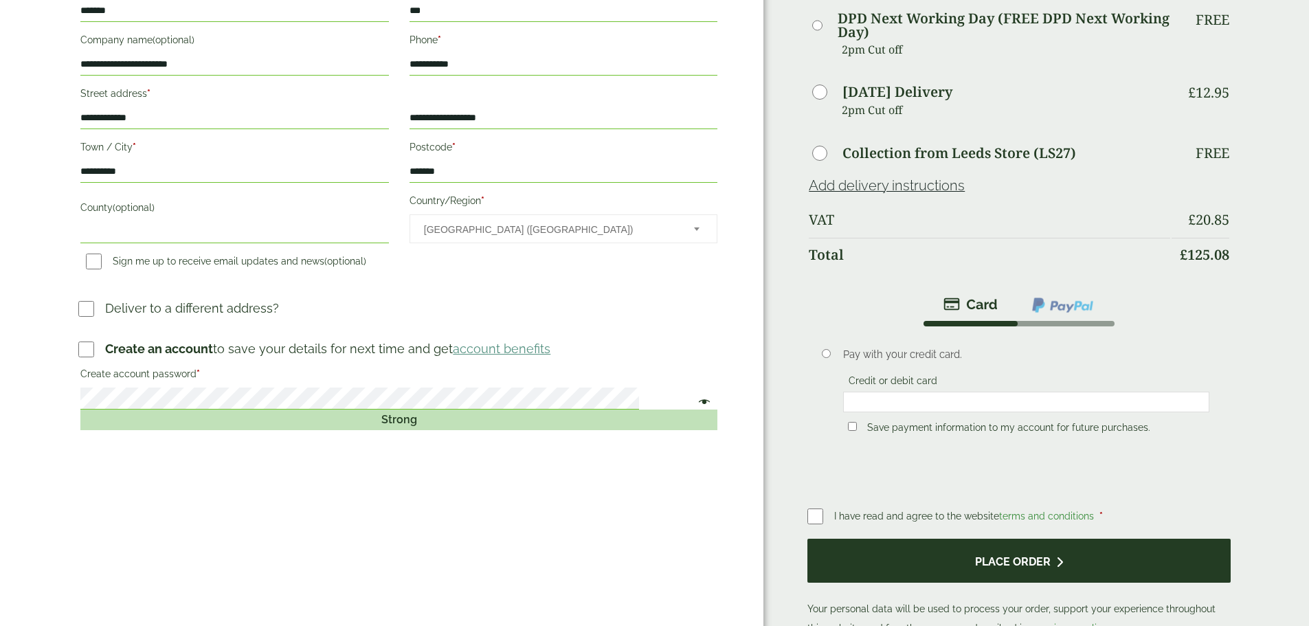
click at [1011, 539] on button "Place order" at bounding box center [1018, 561] width 423 height 45
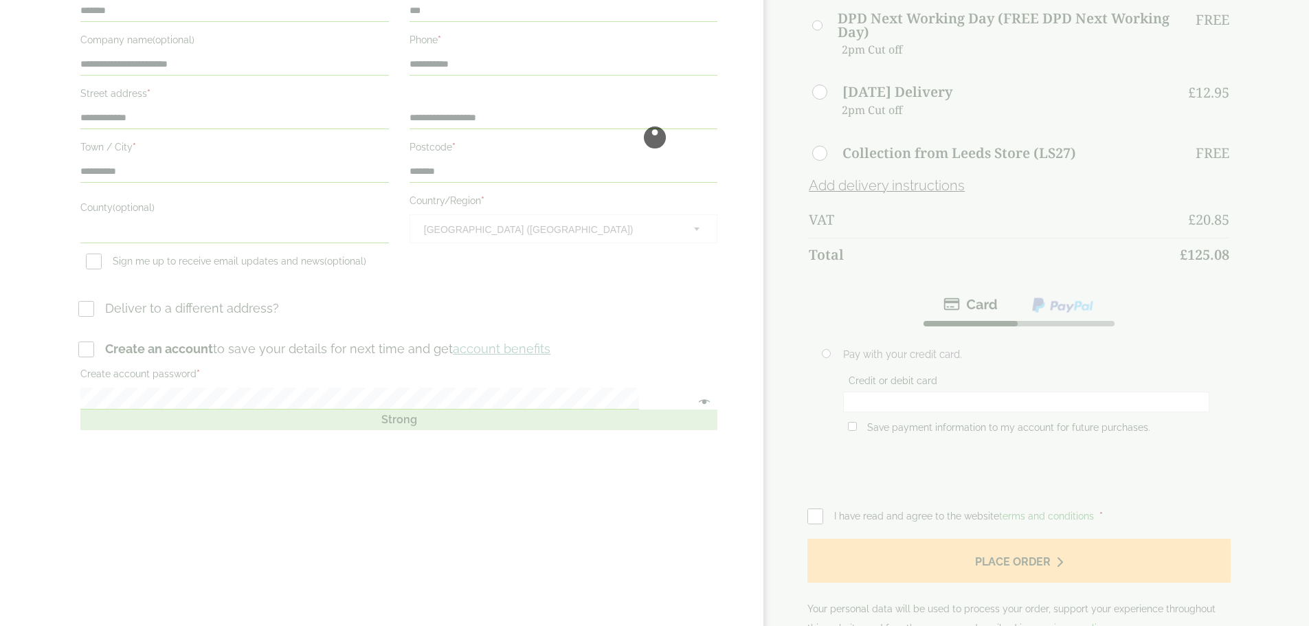
scroll to position [0, 0]
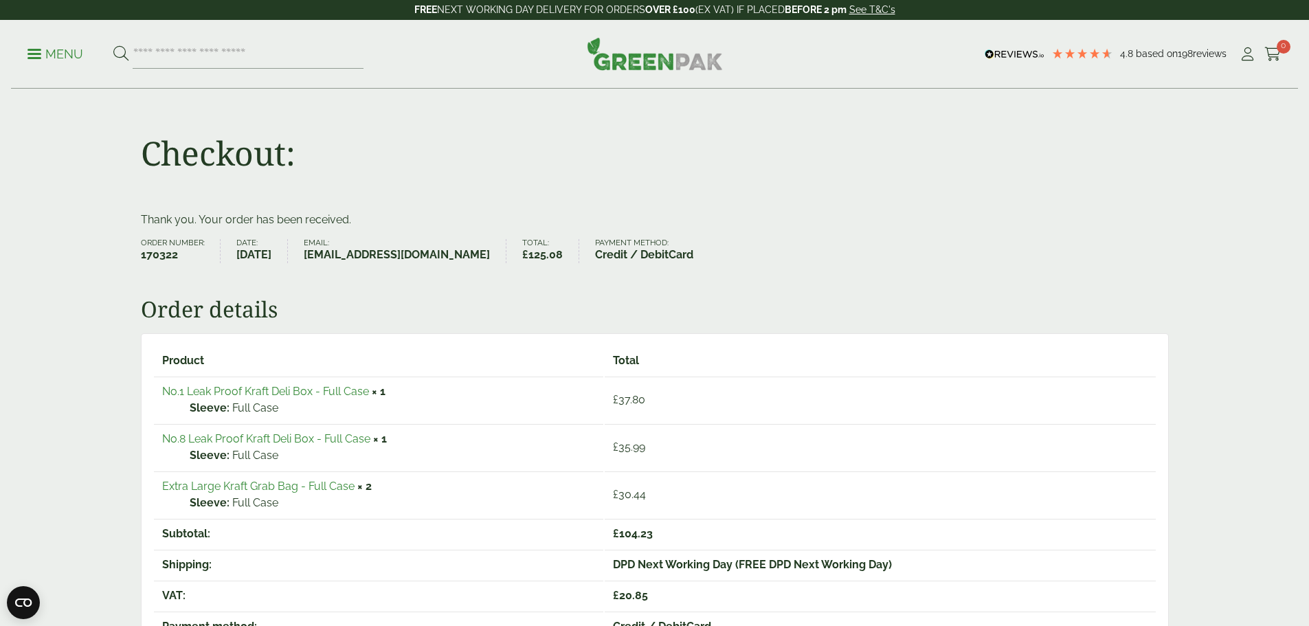
click at [994, 205] on div "Checkout:" at bounding box center [655, 150] width 1044 height 122
